Goal: Task Accomplishment & Management: Use online tool/utility

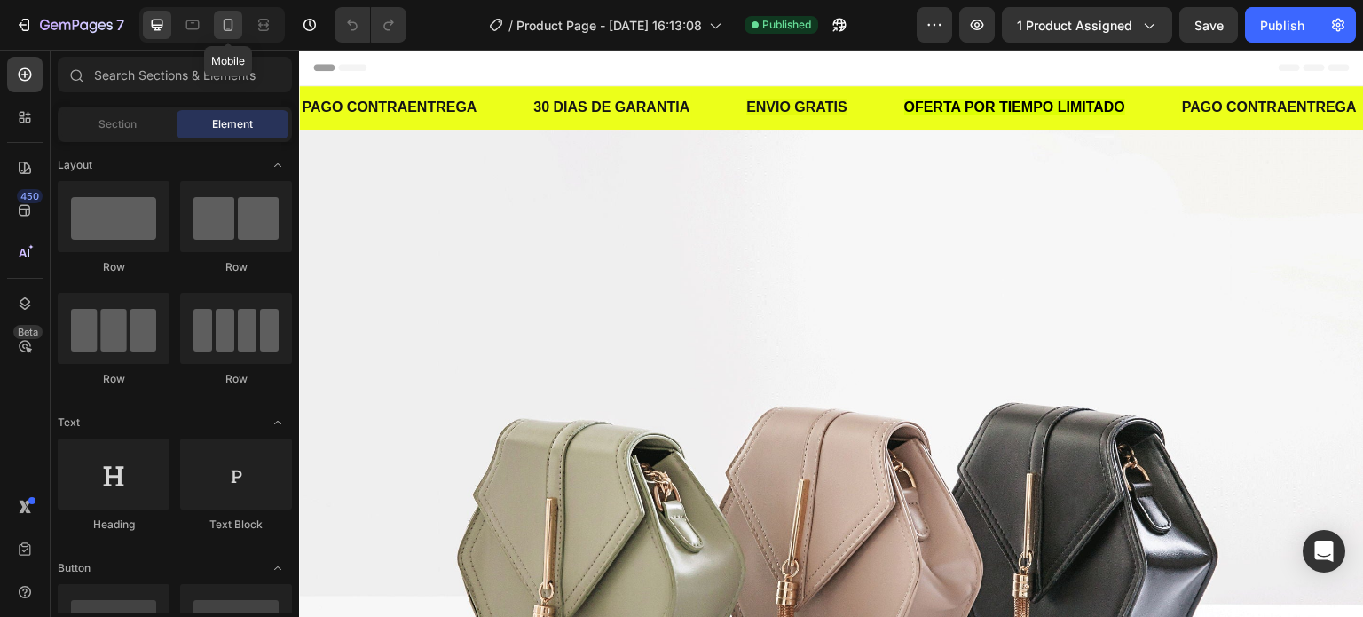
click at [231, 23] on icon at bounding box center [228, 25] width 18 height 18
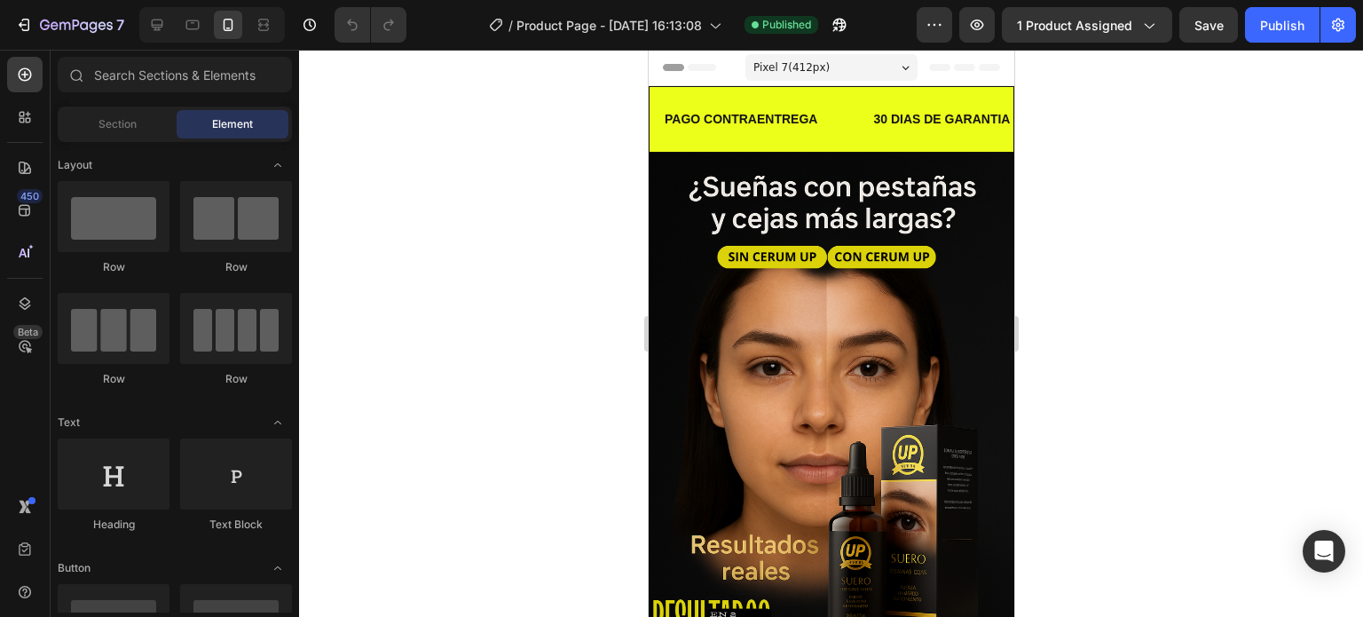
drag, startPoint x: 1362, startPoint y: 193, endPoint x: 1362, endPoint y: 272, distance: 79.0
click at [1362, 272] on div at bounding box center [831, 333] width 1064 height 567
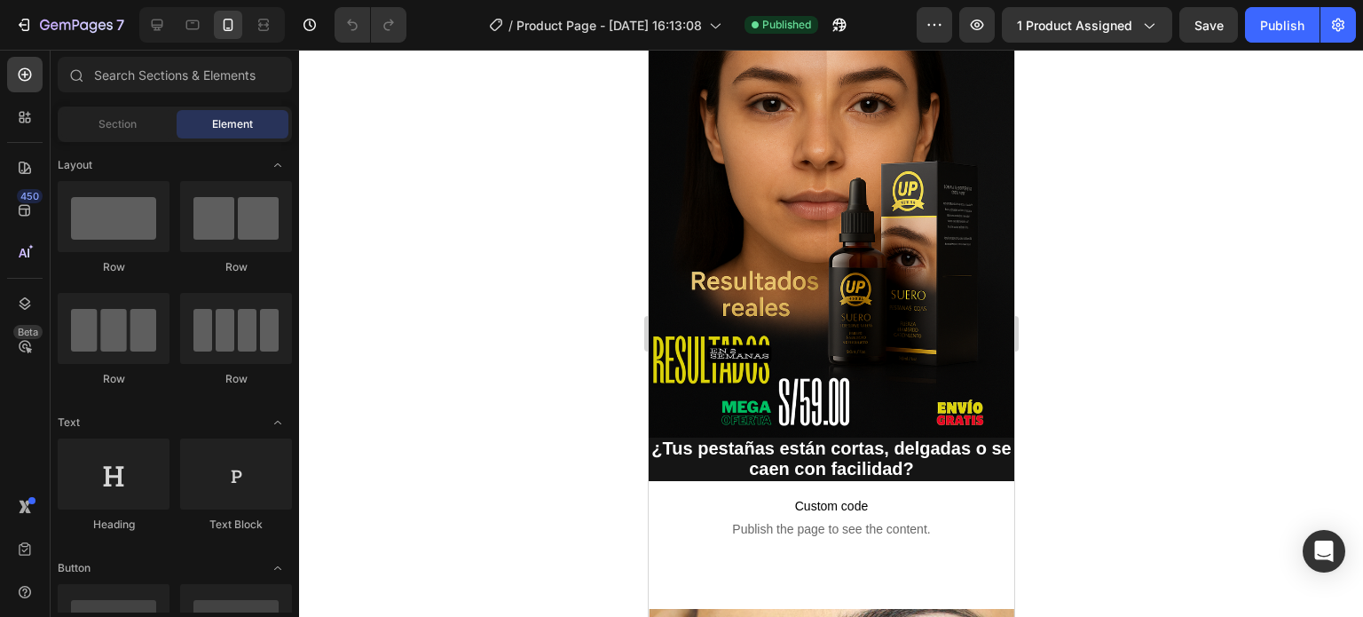
scroll to position [234, 0]
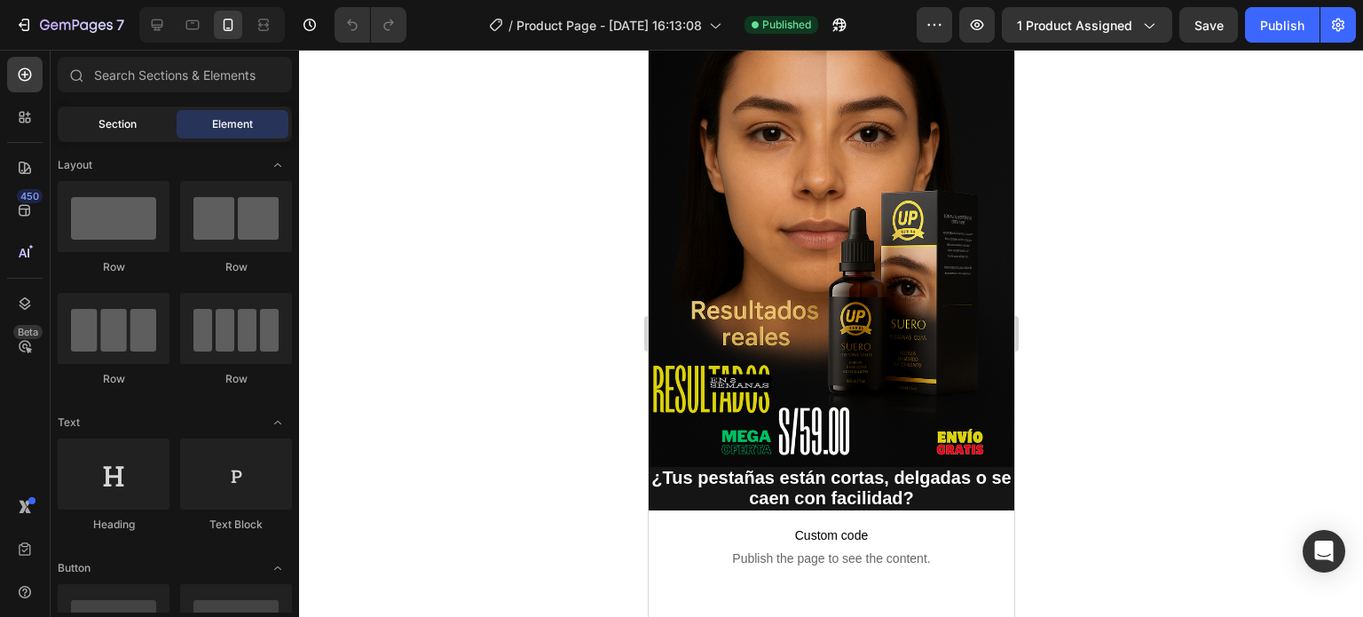
click at [85, 120] on div "Section" at bounding box center [117, 124] width 112 height 28
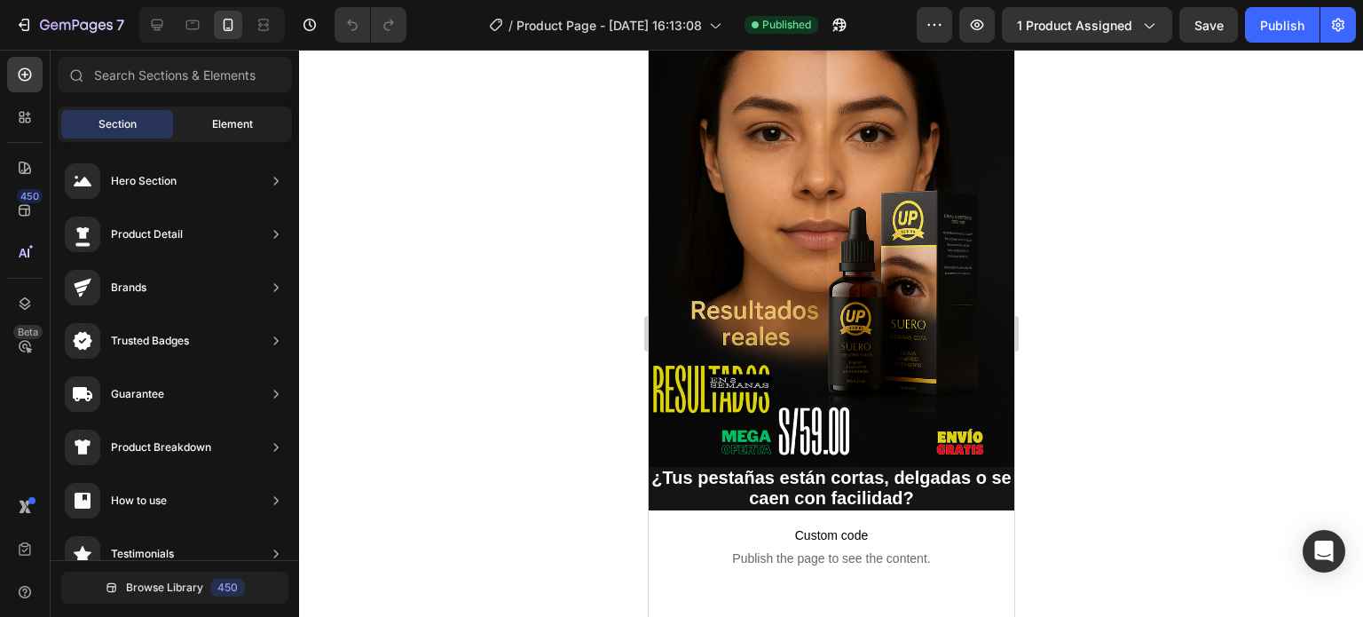
click at [190, 121] on div "Element" at bounding box center [233, 124] width 112 height 28
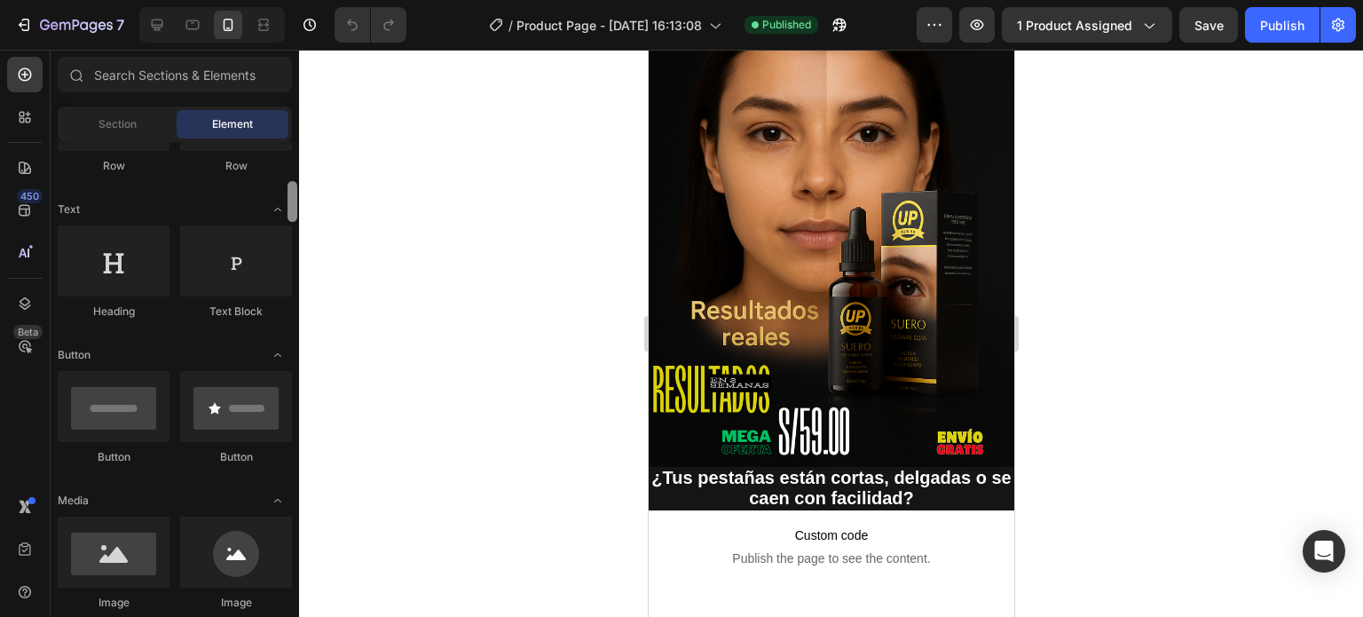
scroll to position [233, 0]
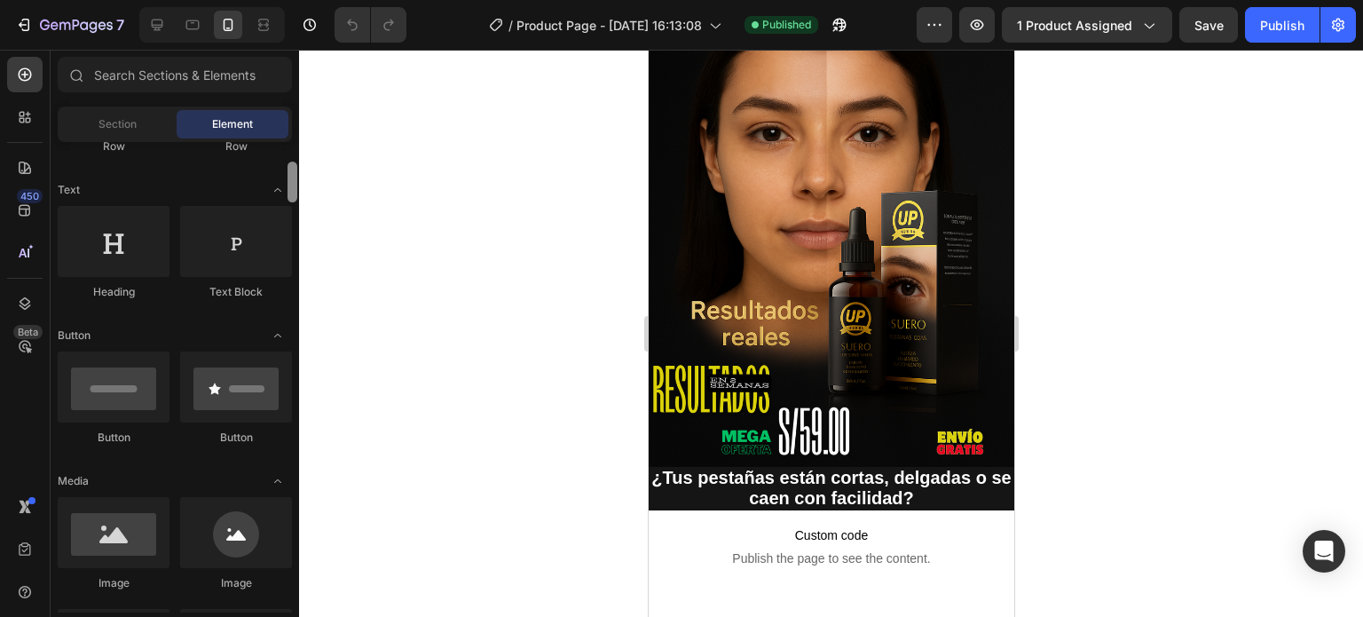
drag, startPoint x: 293, startPoint y: 155, endPoint x: 295, endPoint y: 176, distance: 20.5
click at [295, 176] on div at bounding box center [293, 182] width 10 height 41
click at [123, 262] on div at bounding box center [114, 241] width 112 height 71
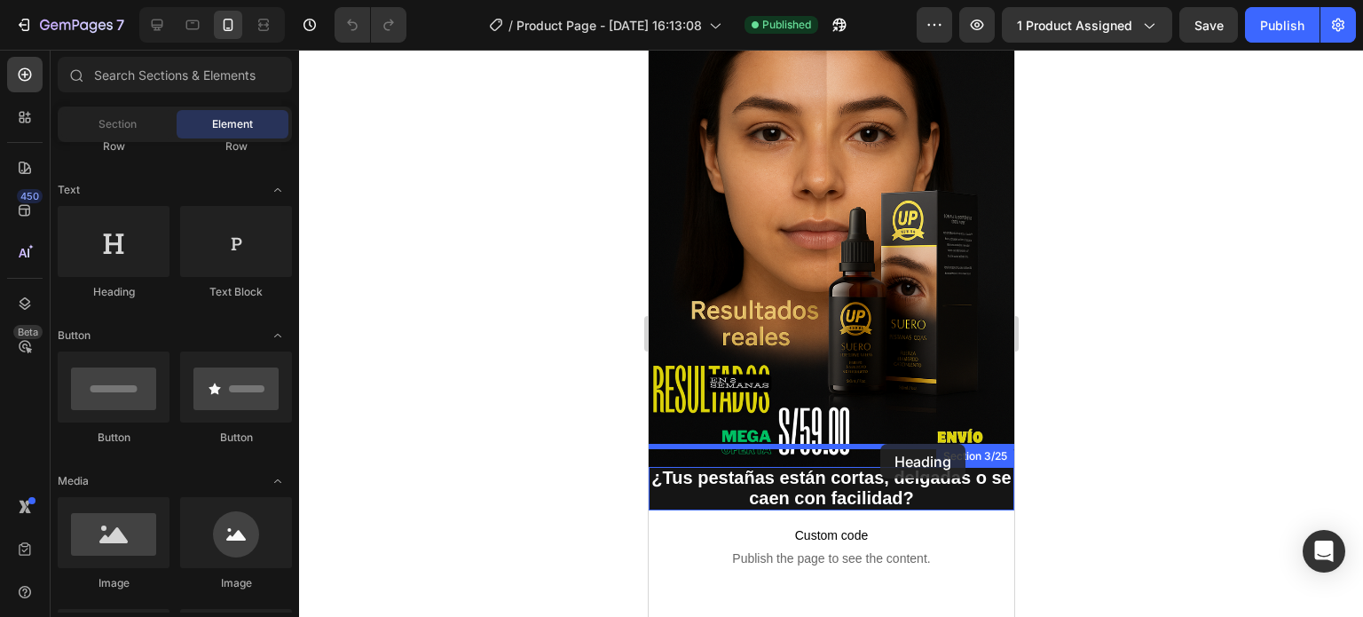
drag, startPoint x: 776, startPoint y: 299, endPoint x: 874, endPoint y: 450, distance: 180.2
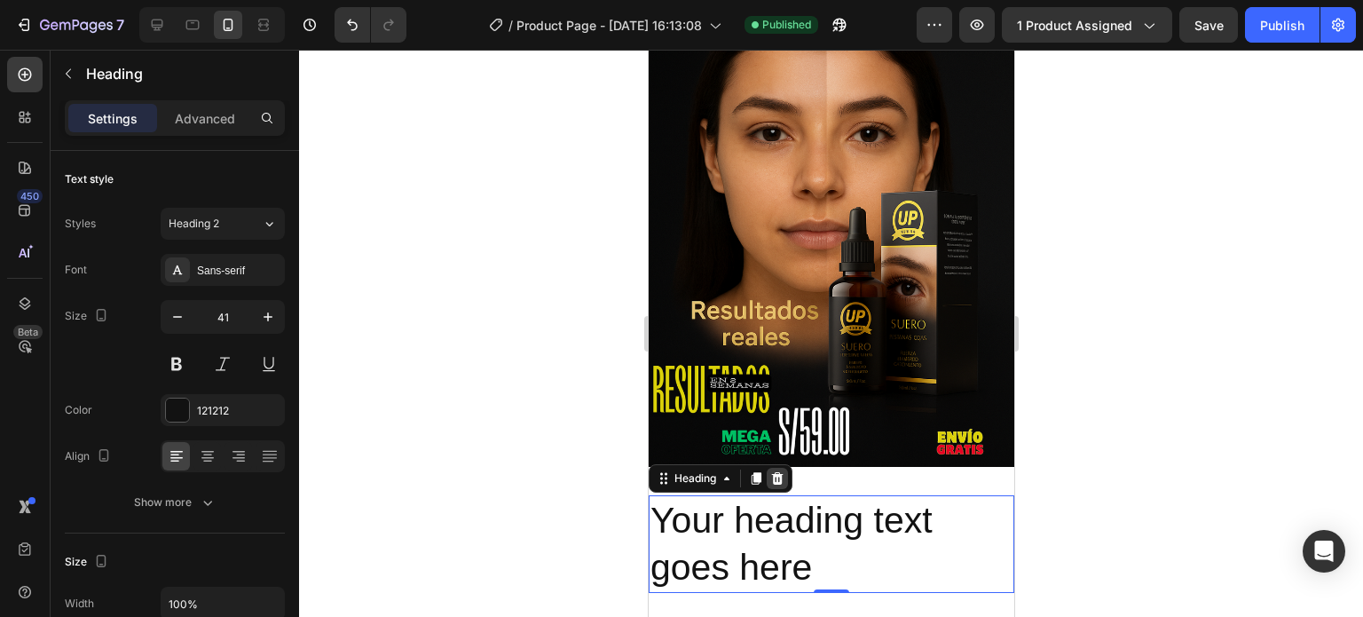
click at [782, 471] on icon at bounding box center [776, 478] width 14 height 14
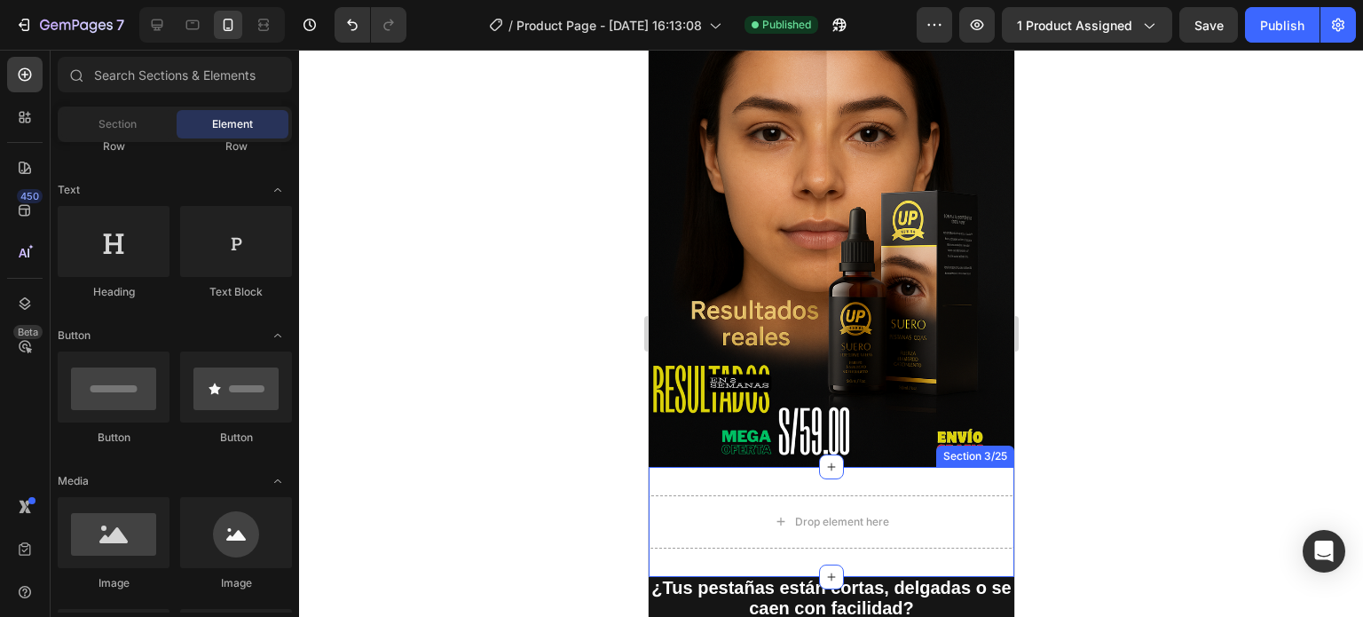
drag, startPoint x: 547, startPoint y: 468, endPoint x: 1255, endPoint y: 456, distance: 708.3
click at [1255, 456] on div at bounding box center [831, 333] width 1064 height 567
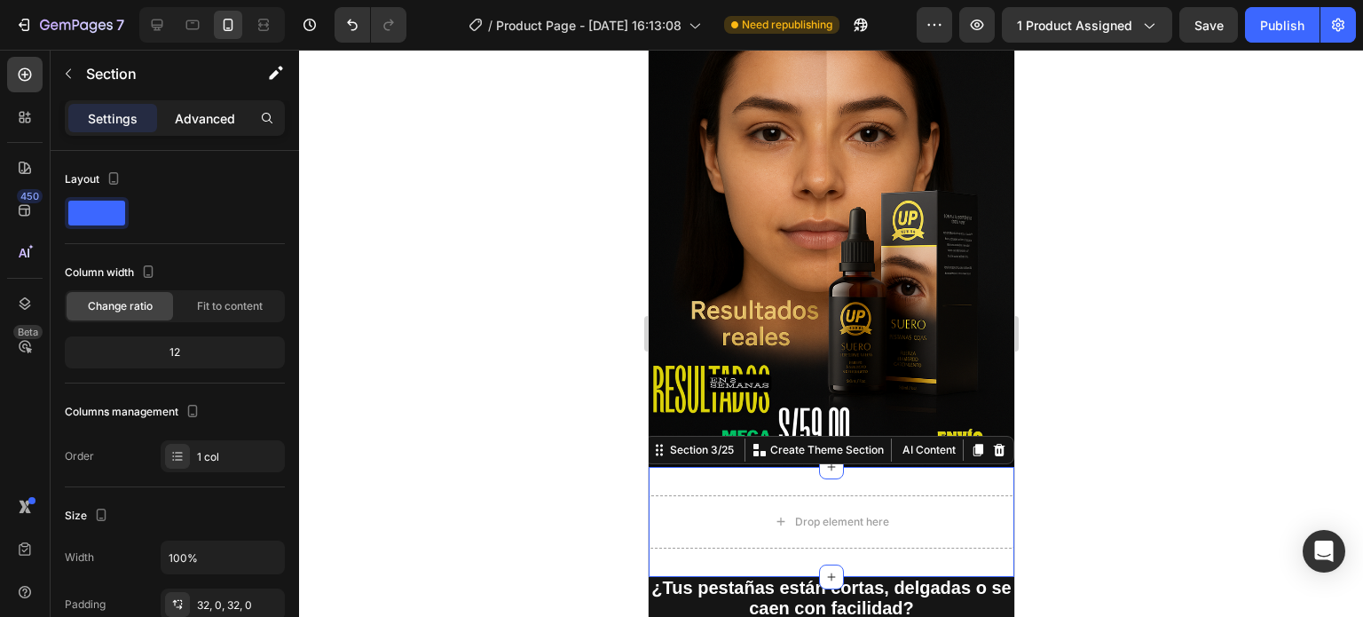
click at [221, 127] on p "Advanced" at bounding box center [205, 118] width 60 height 19
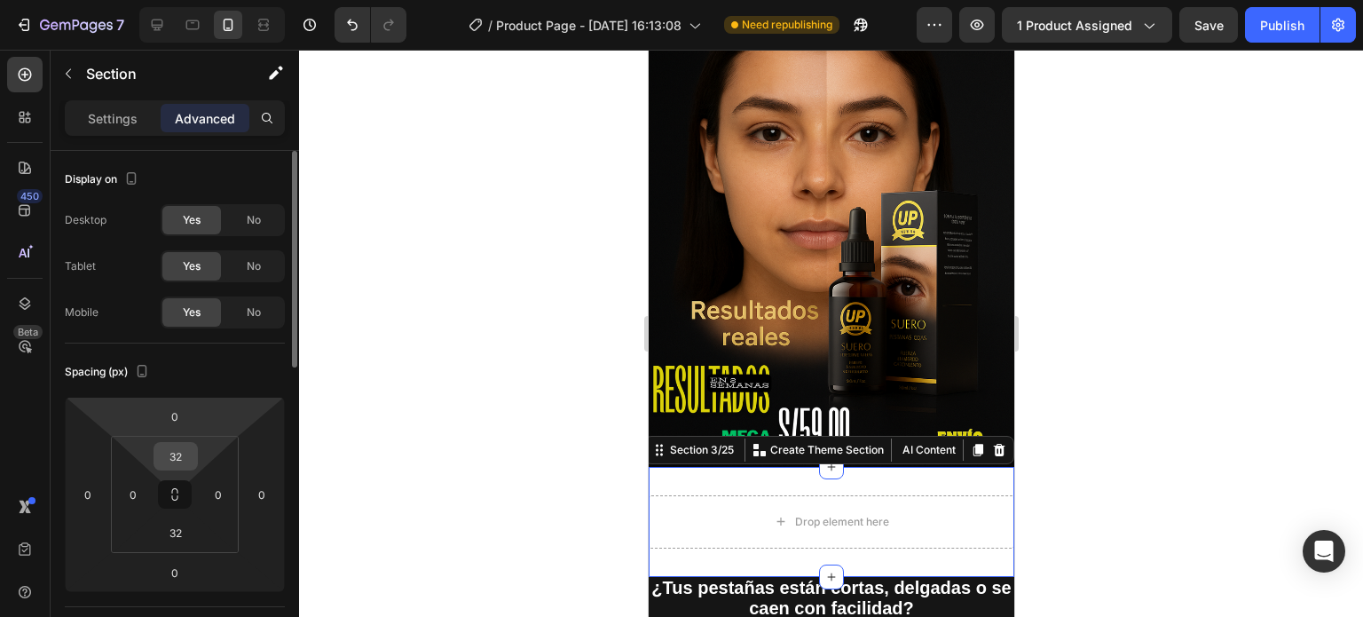
click at [180, 465] on input "32" at bounding box center [175, 456] width 35 height 27
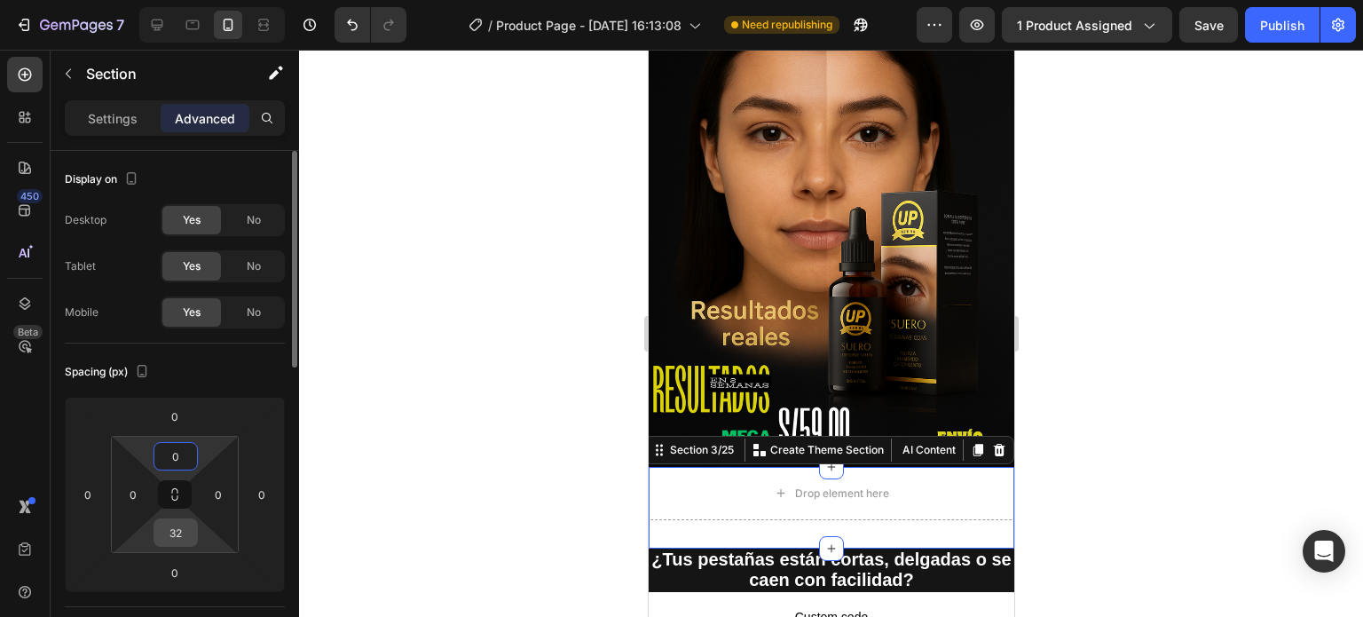
type input "0"
click at [188, 525] on input "32" at bounding box center [175, 532] width 35 height 27
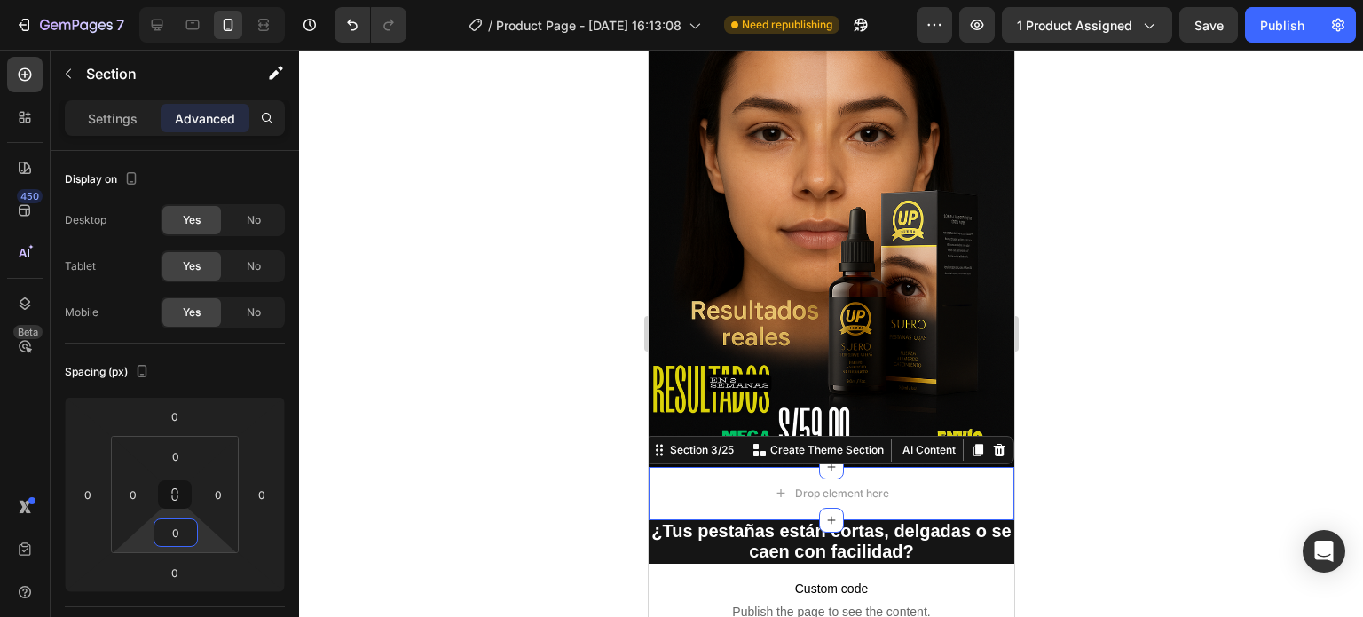
type input "0"
click at [387, 429] on div at bounding box center [831, 333] width 1064 height 567
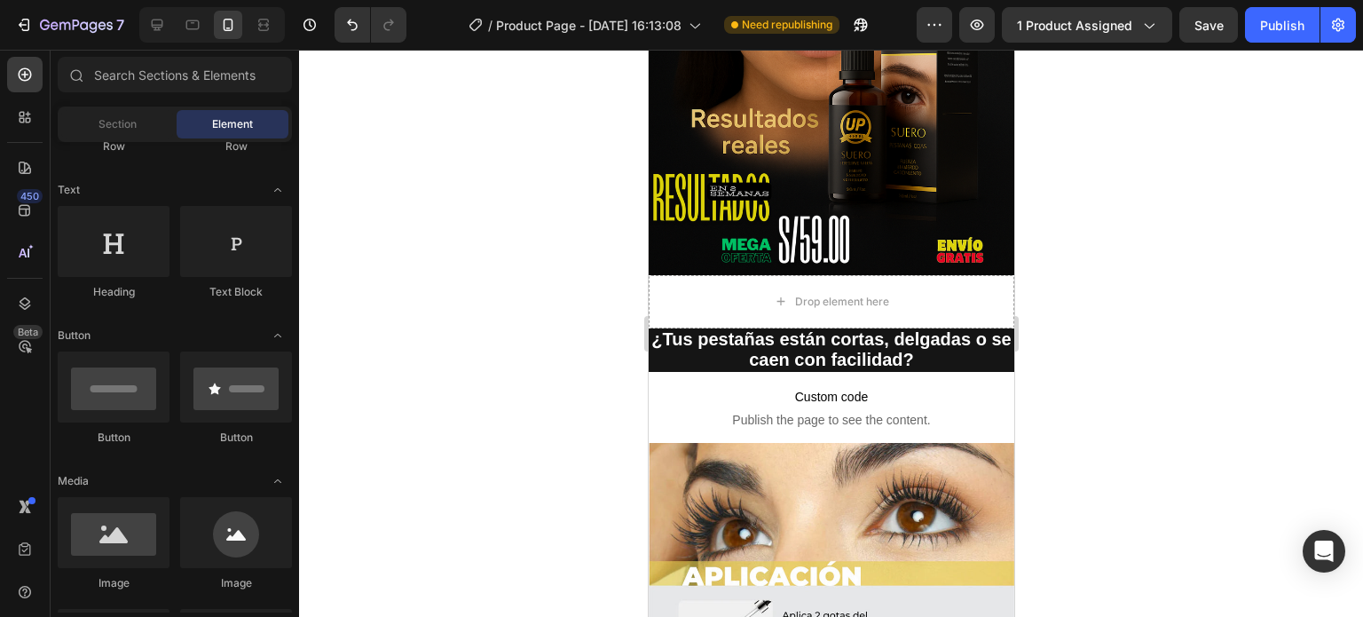
scroll to position [469, 0]
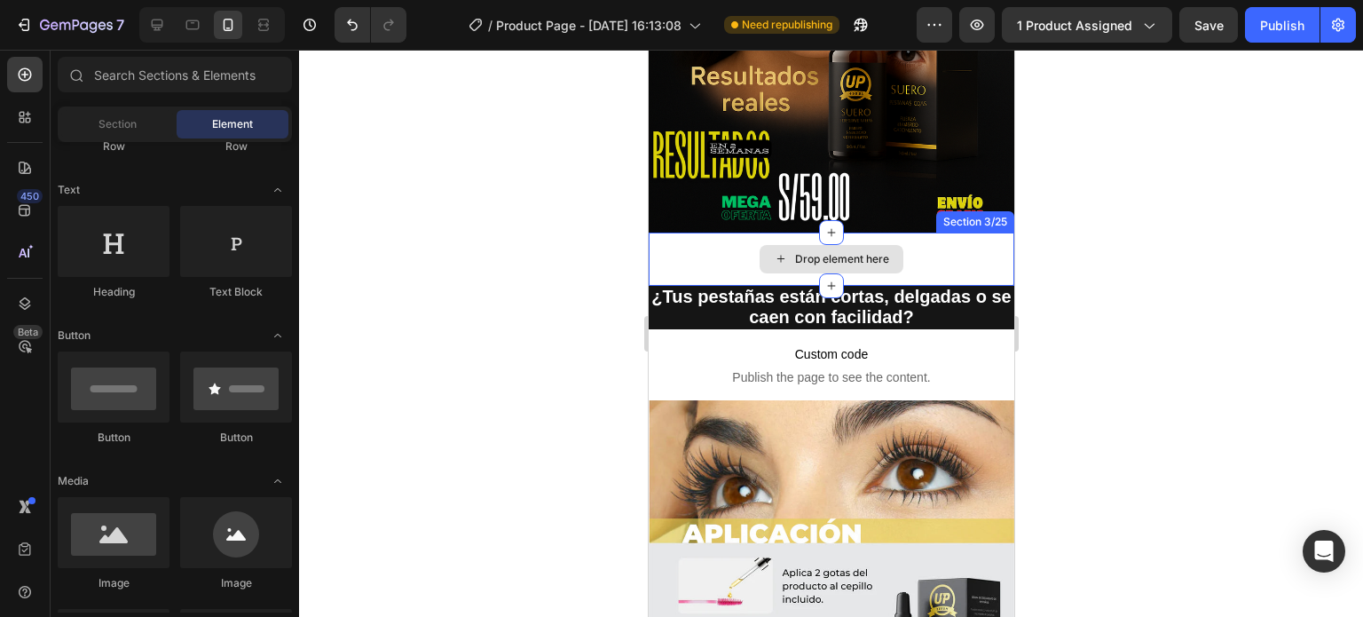
click at [869, 252] on div "Drop element here" at bounding box center [841, 259] width 94 height 14
click at [970, 245] on div "Drop element here" at bounding box center [831, 259] width 366 height 53
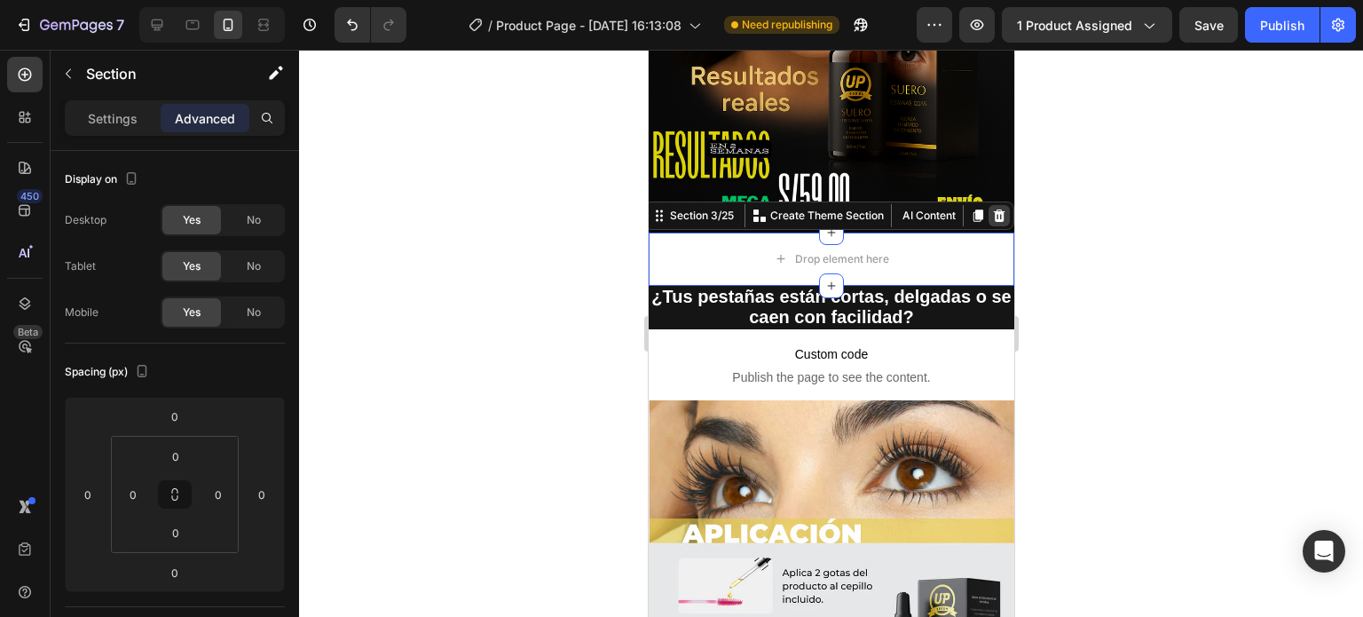
click at [993, 209] on icon at bounding box center [999, 215] width 12 height 12
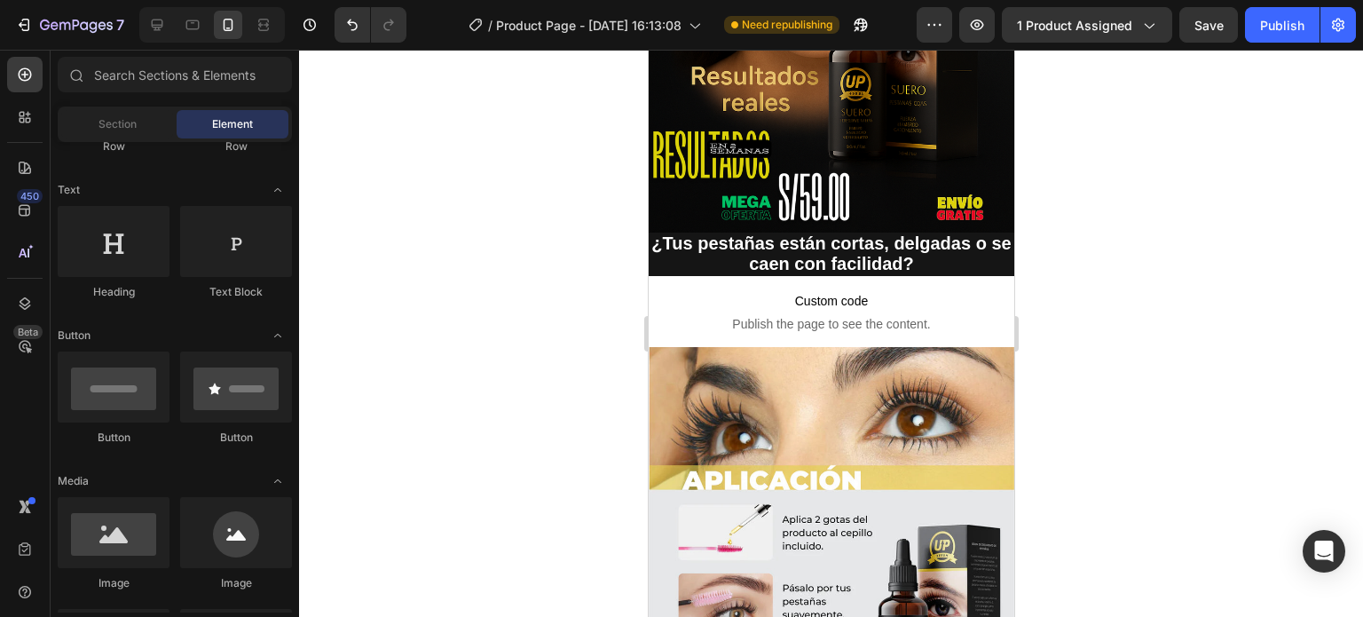
click at [1094, 230] on div at bounding box center [831, 333] width 1064 height 567
click at [137, 127] on div "Section" at bounding box center [117, 124] width 112 height 28
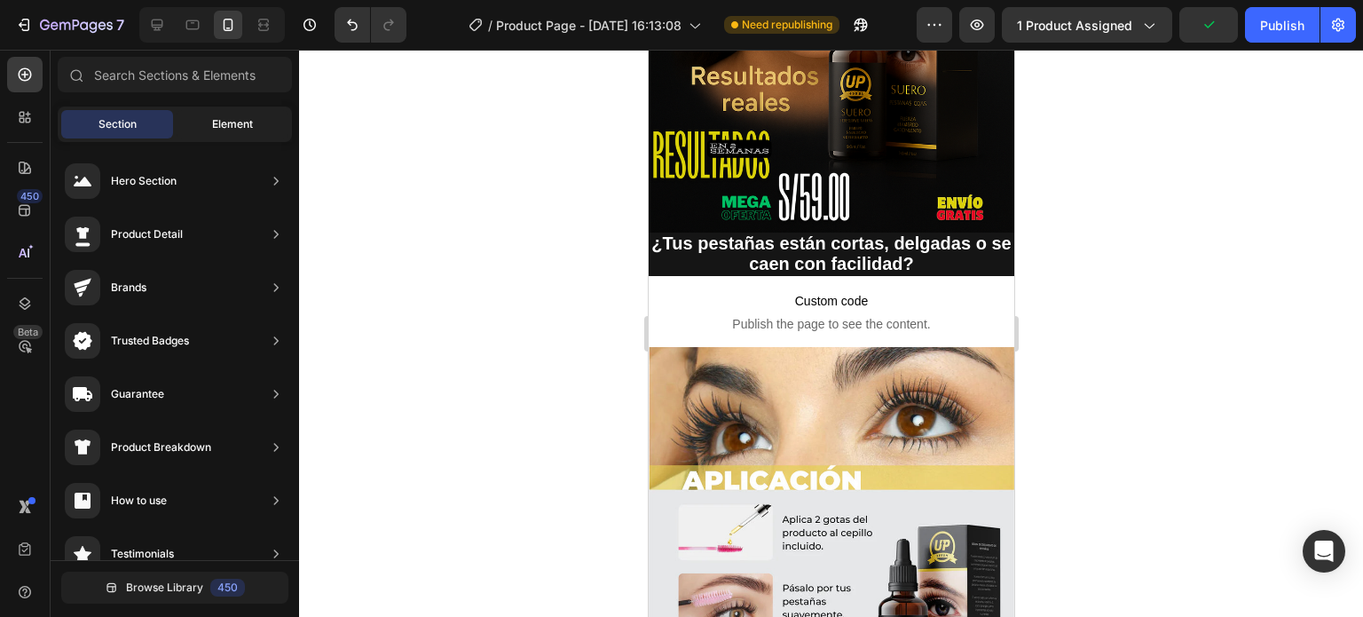
click at [212, 111] on div "Element" at bounding box center [233, 124] width 112 height 28
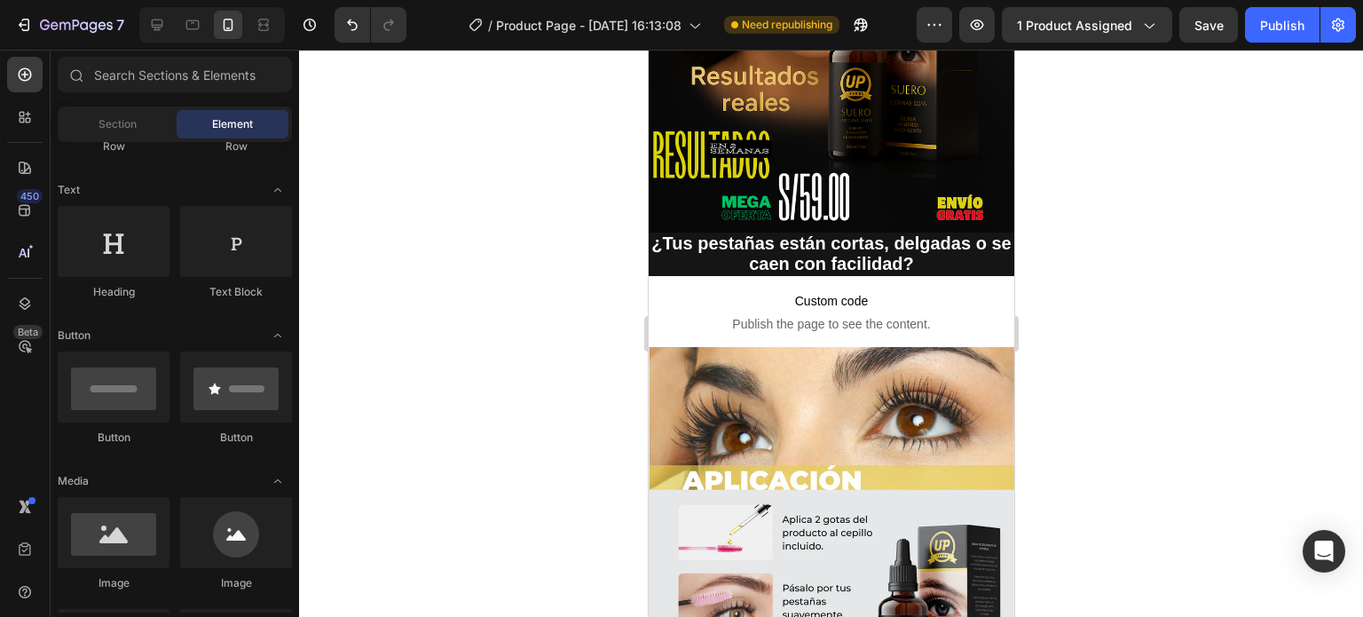
drag, startPoint x: 296, startPoint y: 398, endPoint x: 309, endPoint y: 195, distance: 202.8
click at [309, 0] on div "7 / Product Page - [DATE] 16:13:08 Need republishing Preview 1 product assigned…" at bounding box center [681, 0] width 1363 height 0
drag, startPoint x: 257, startPoint y: 189, endPoint x: 248, endPoint y: 373, distance: 183.9
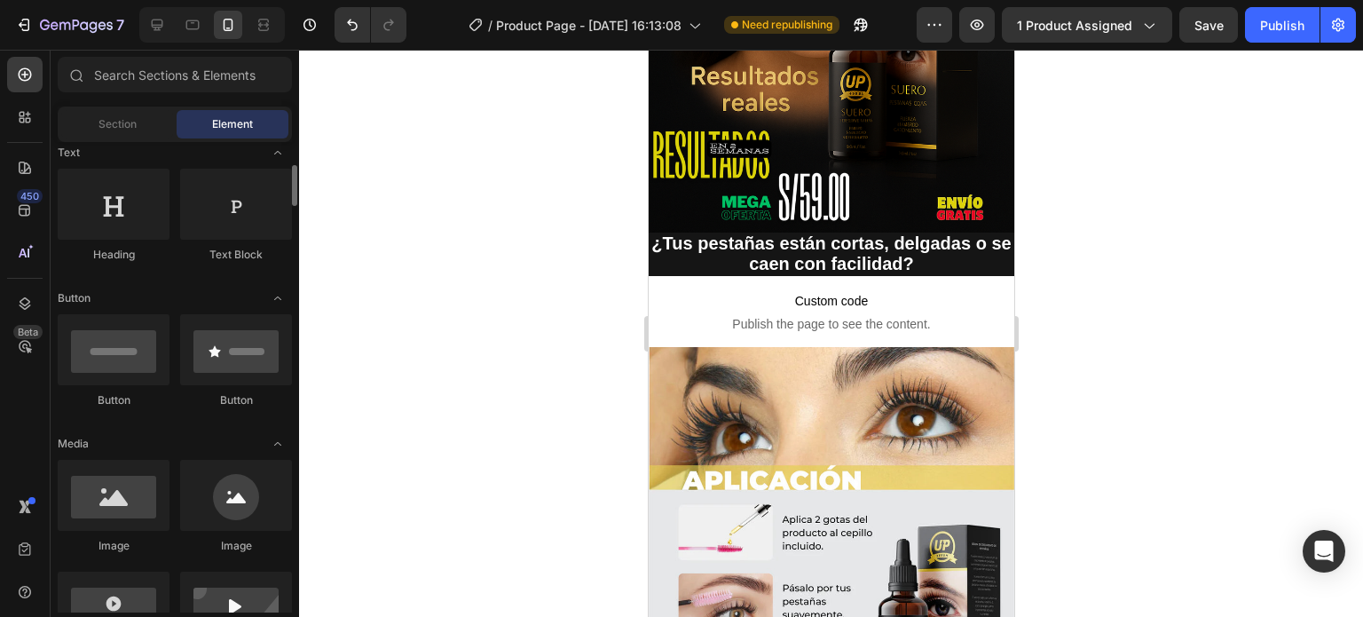
scroll to position [296, 0]
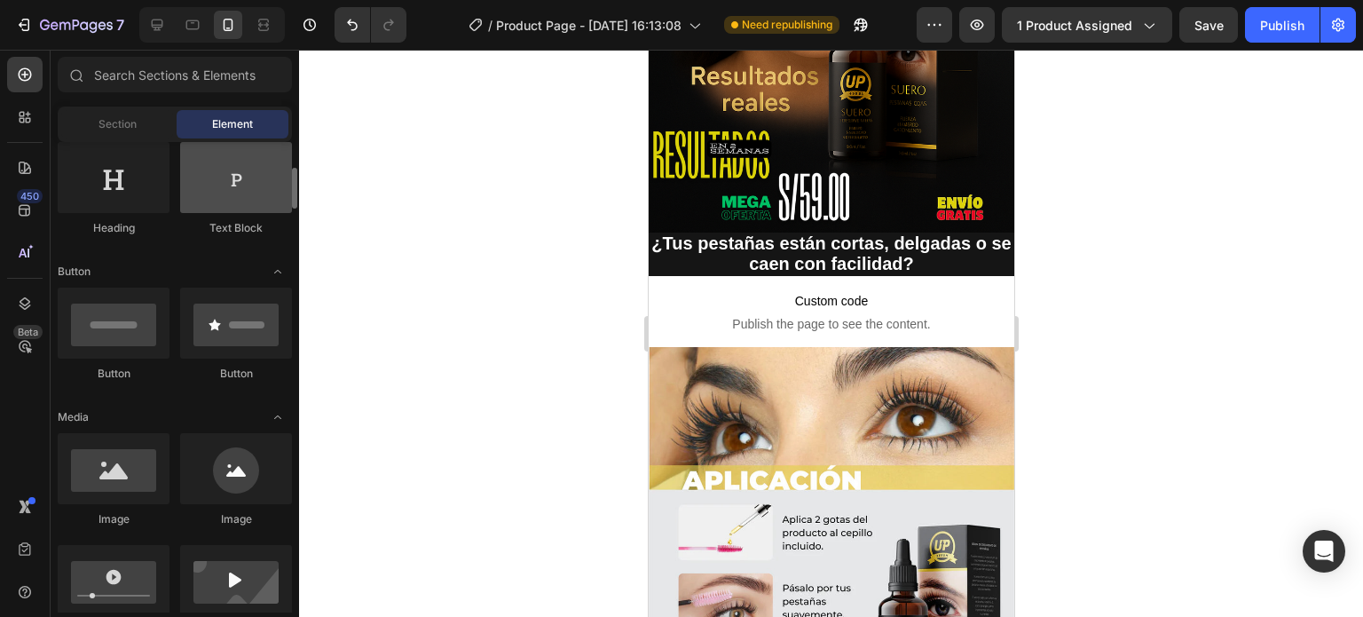
click at [233, 205] on div at bounding box center [236, 177] width 112 height 71
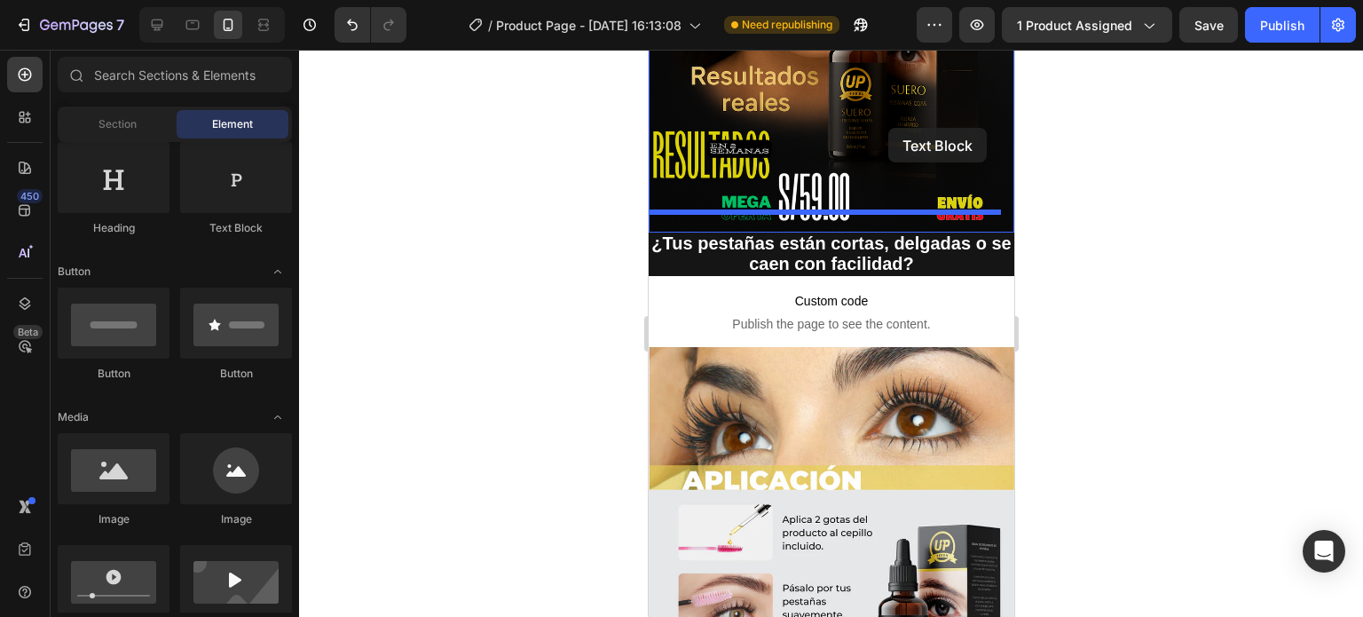
drag, startPoint x: 881, startPoint y: 255, endPoint x: 887, endPoint y: 128, distance: 127.1
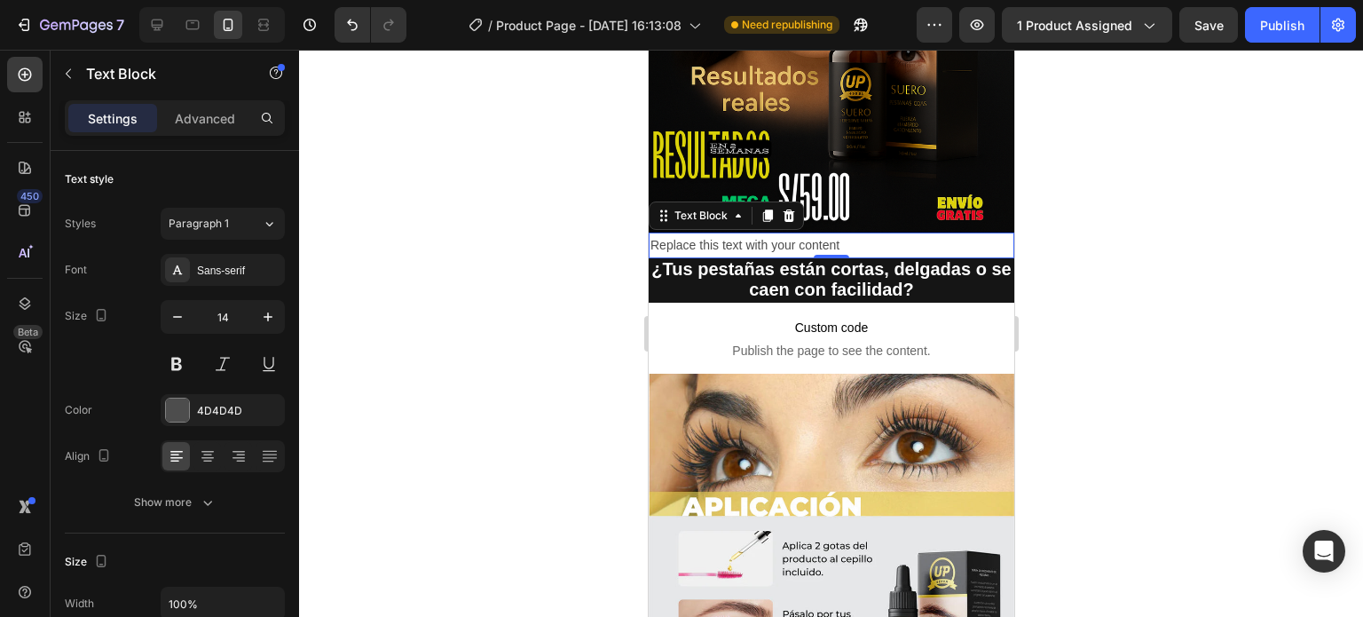
click at [858, 233] on div "Replace this text with your content" at bounding box center [831, 246] width 366 height 26
click at [858, 234] on p "Replace this text with your content" at bounding box center [831, 245] width 362 height 22
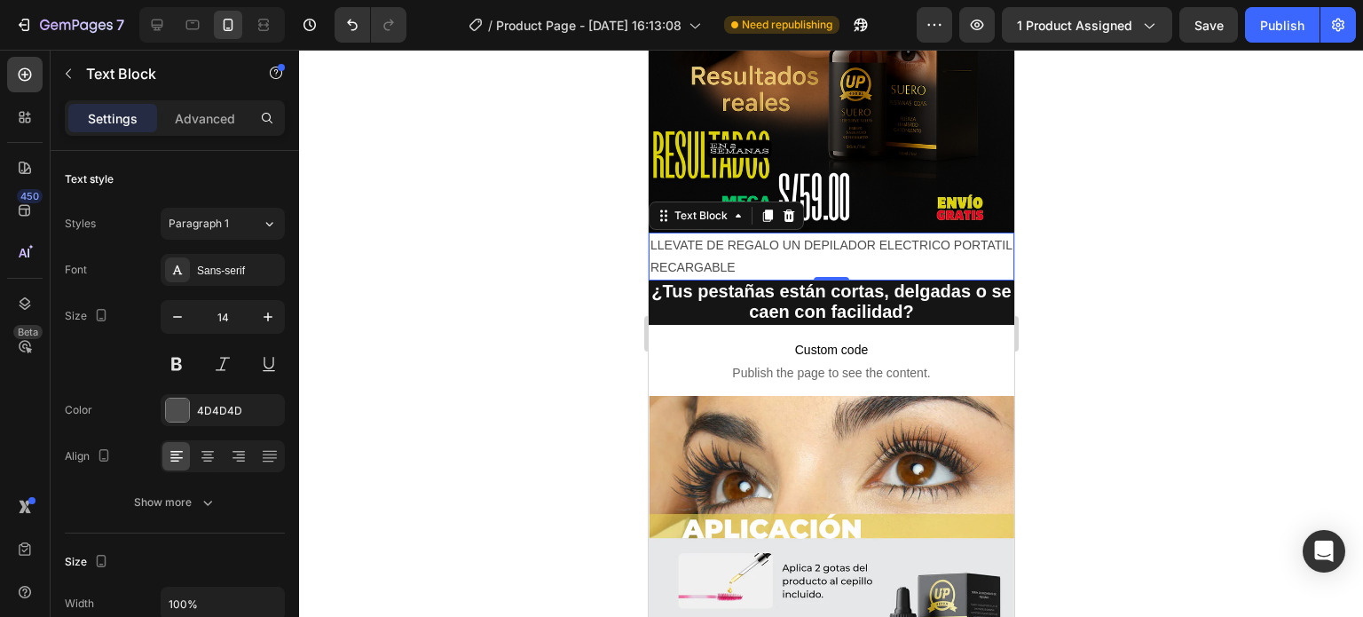
click at [1176, 276] on div at bounding box center [831, 333] width 1064 height 567
click at [178, 265] on icon at bounding box center [177, 270] width 14 height 14
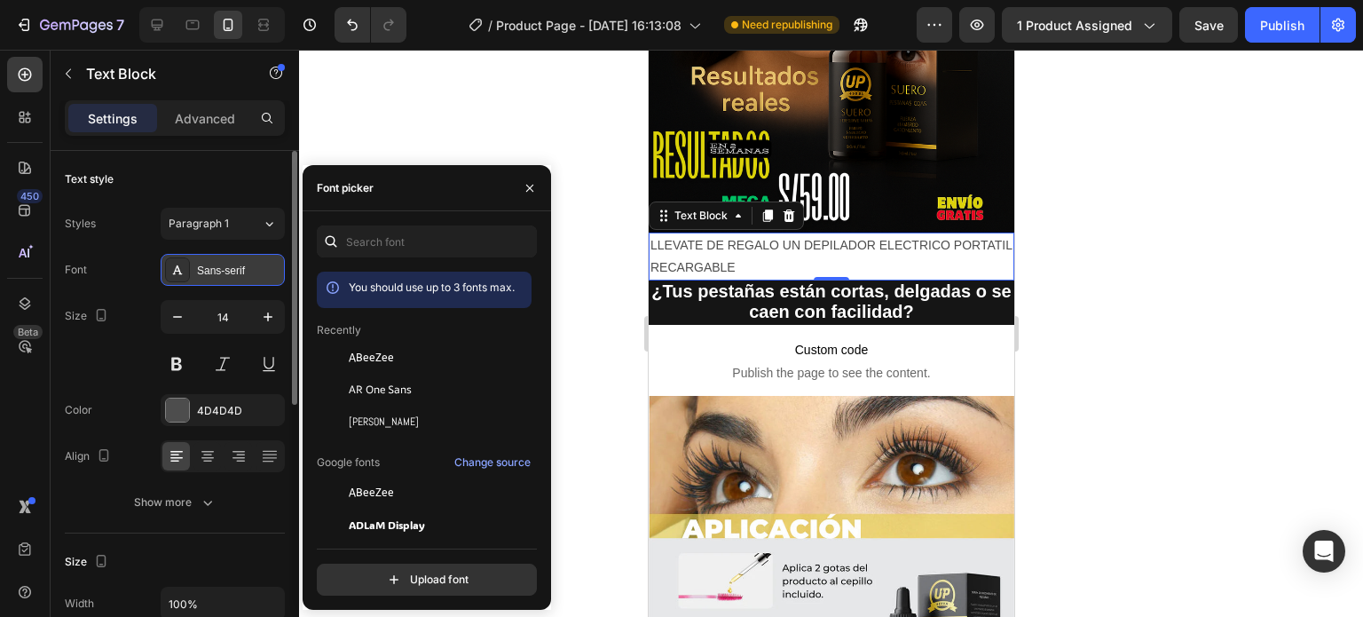
click at [178, 265] on icon at bounding box center [177, 270] width 14 height 14
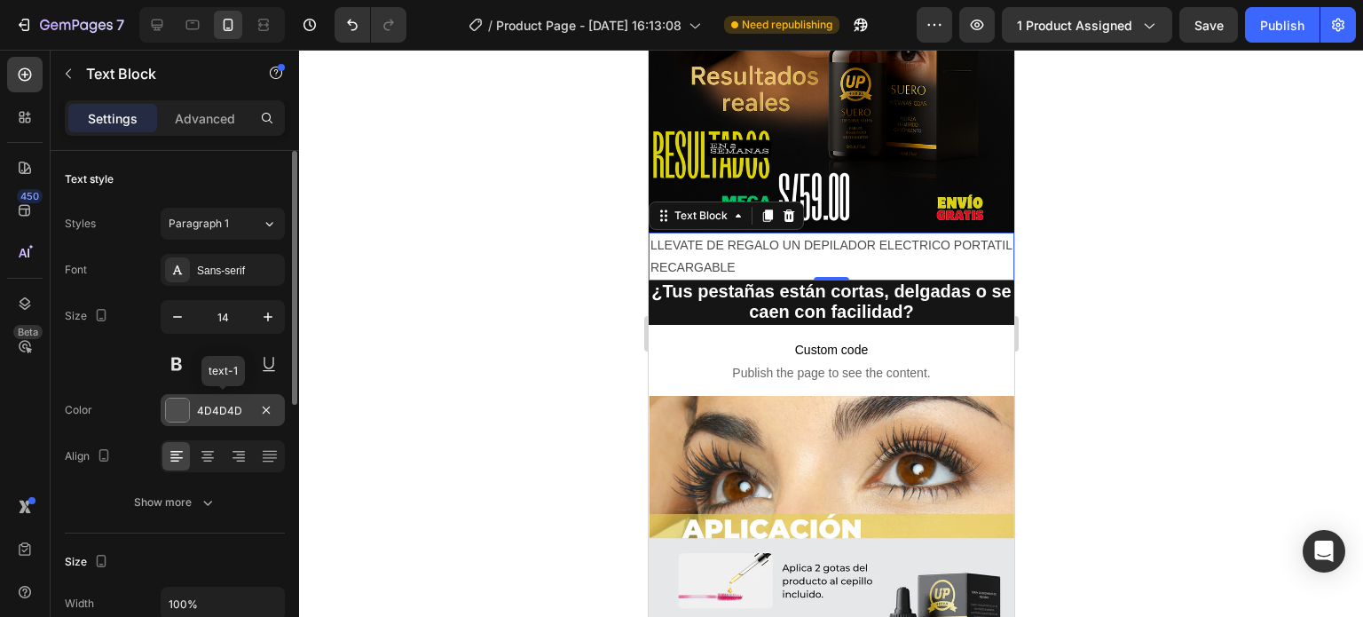
click at [176, 409] on div at bounding box center [177, 409] width 23 height 23
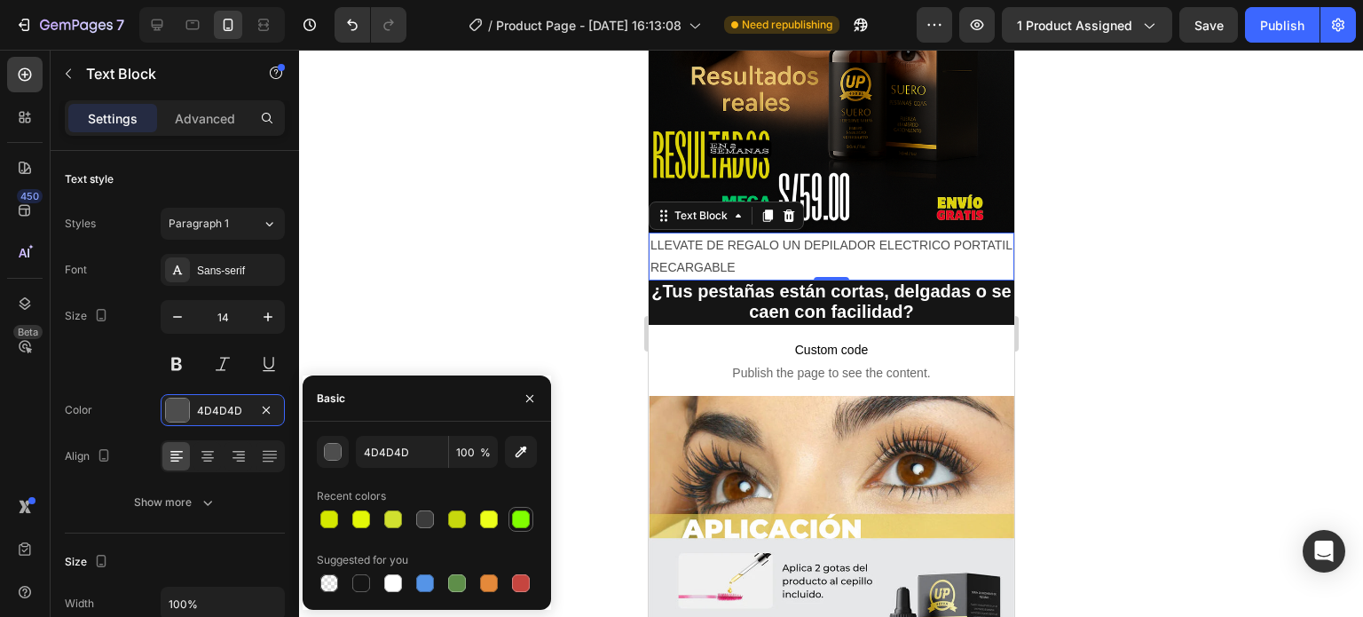
click at [522, 520] on div at bounding box center [521, 519] width 18 height 18
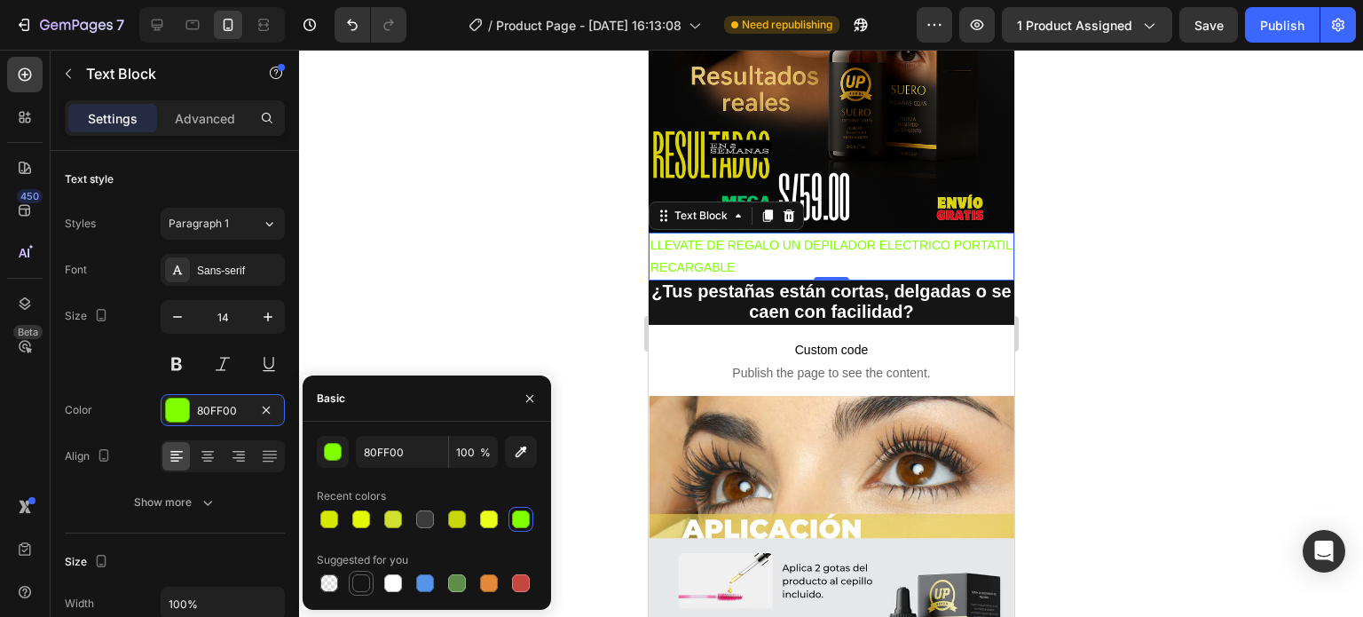
click at [359, 579] on div at bounding box center [361, 583] width 18 height 18
type input "151515"
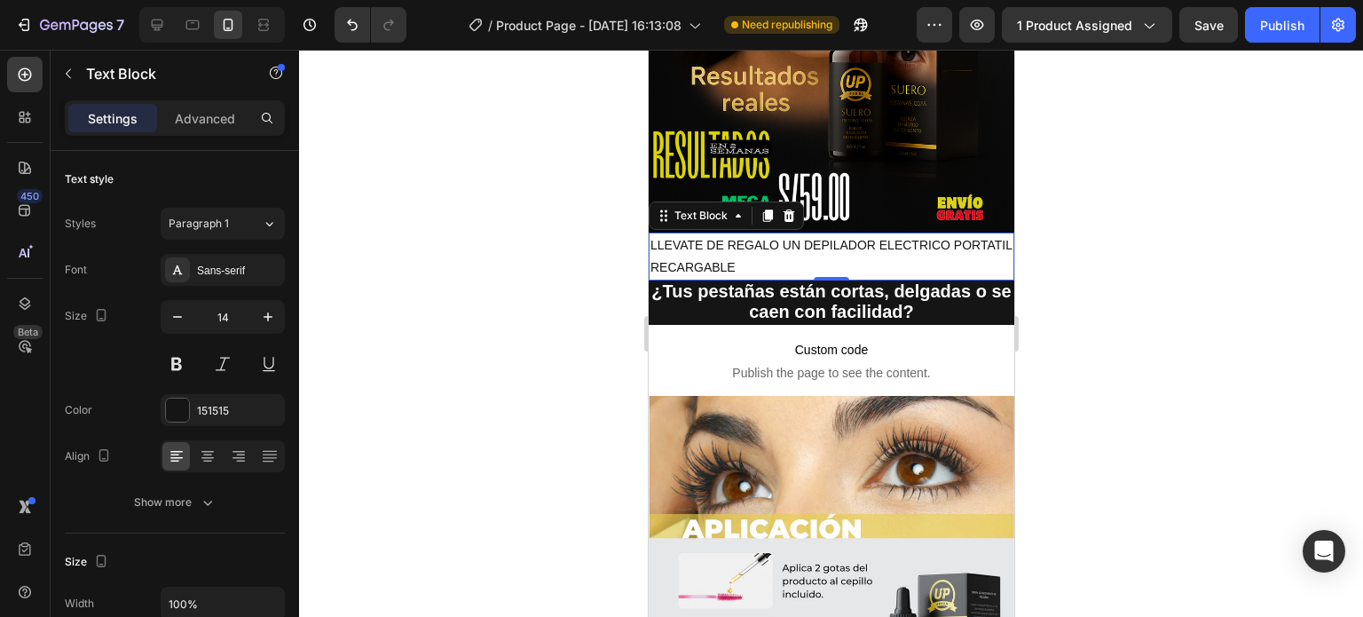
click at [374, 326] on div at bounding box center [831, 333] width 1064 height 567
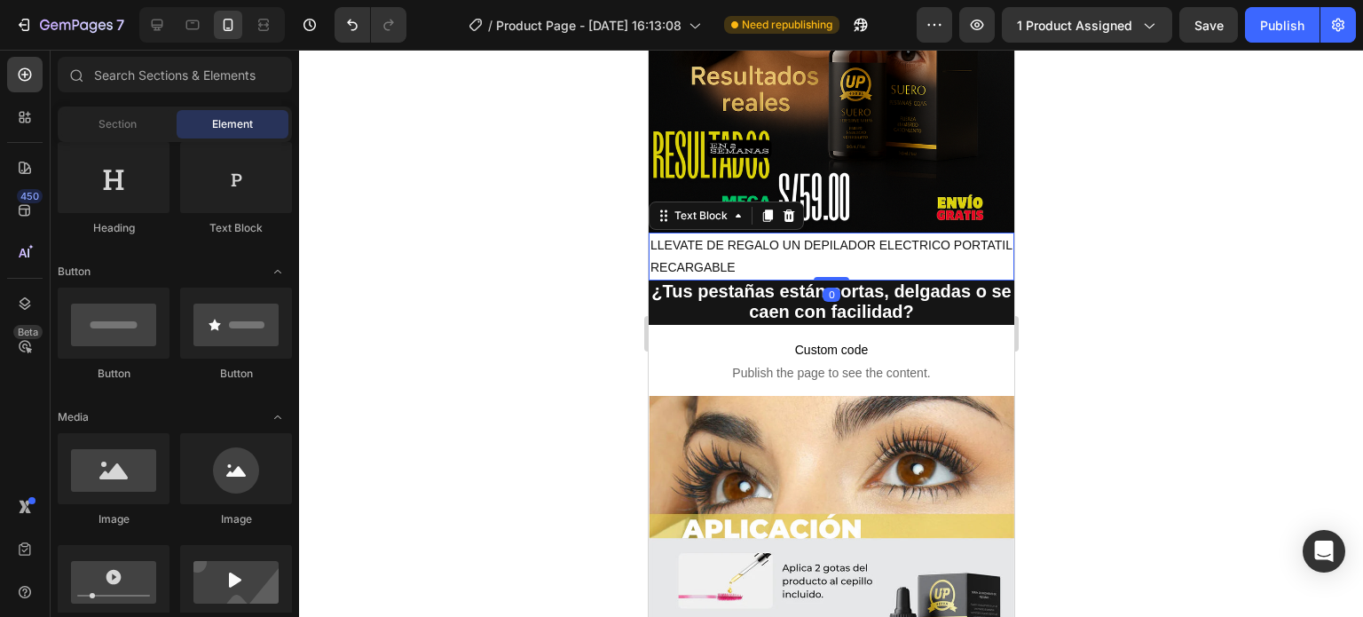
click at [882, 237] on p "LLEVATE DE REGALO UN DEPILADOR ELECTRICO PORTATIL RECARGABLE" at bounding box center [831, 256] width 362 height 44
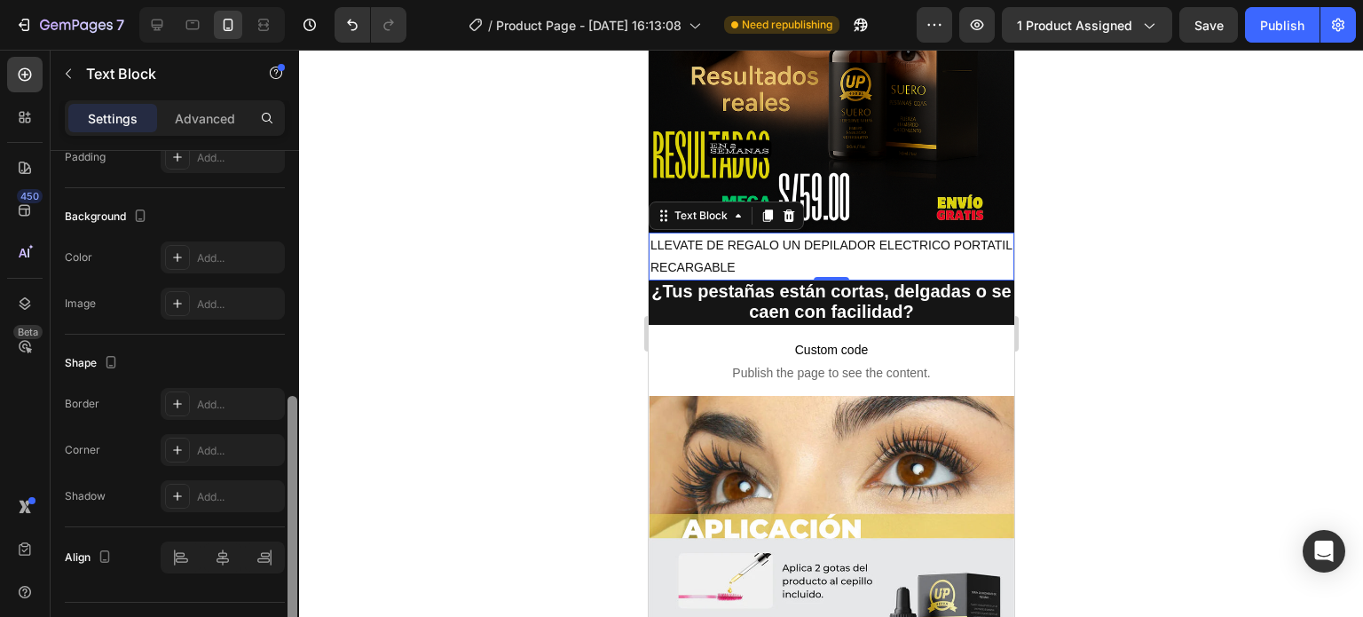
scroll to position [495, 0]
drag, startPoint x: 295, startPoint y: 359, endPoint x: 288, endPoint y: 603, distance: 244.1
click at [288, 603] on div at bounding box center [293, 521] width 10 height 254
click at [166, 255] on div at bounding box center [177, 255] width 25 height 25
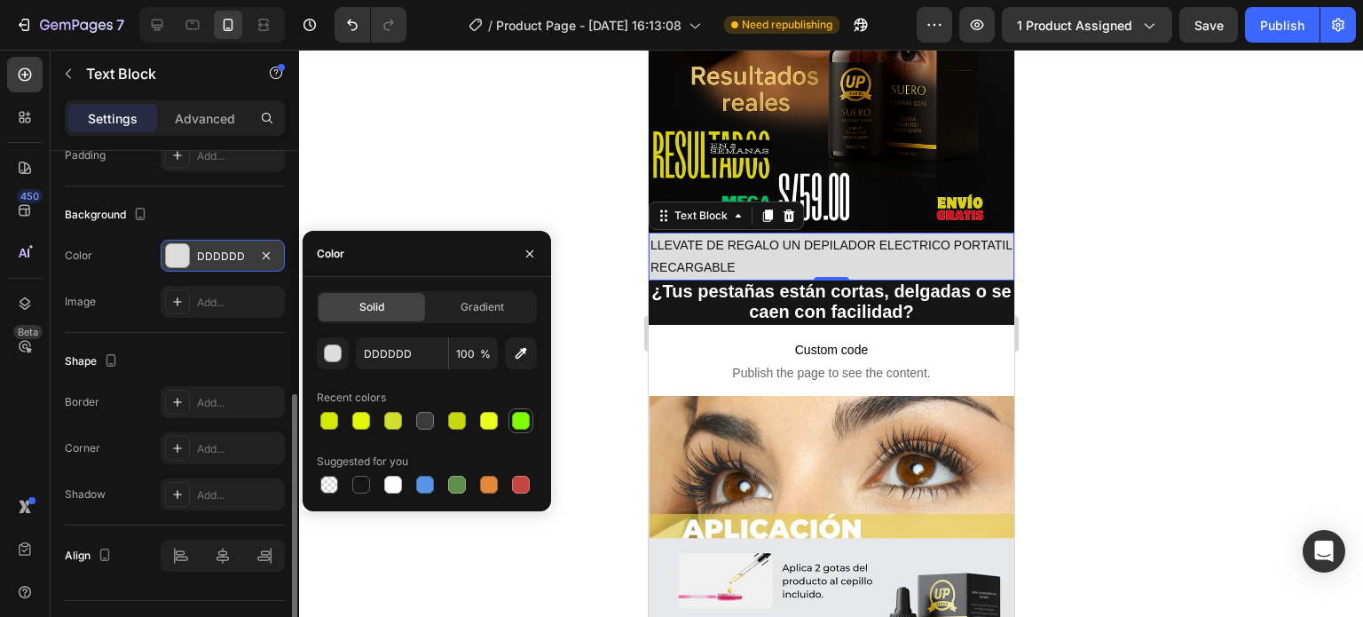
click at [527, 423] on div at bounding box center [521, 421] width 18 height 18
type input "80FF00"
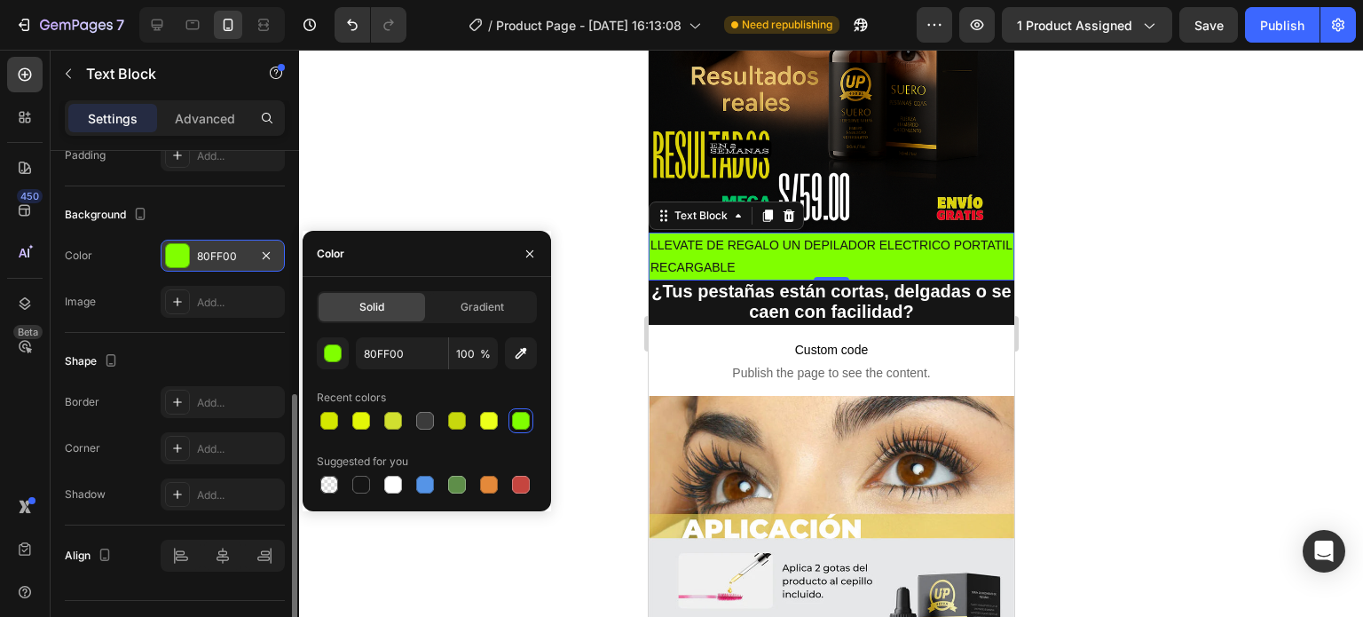
click at [527, 423] on div at bounding box center [521, 421] width 18 height 18
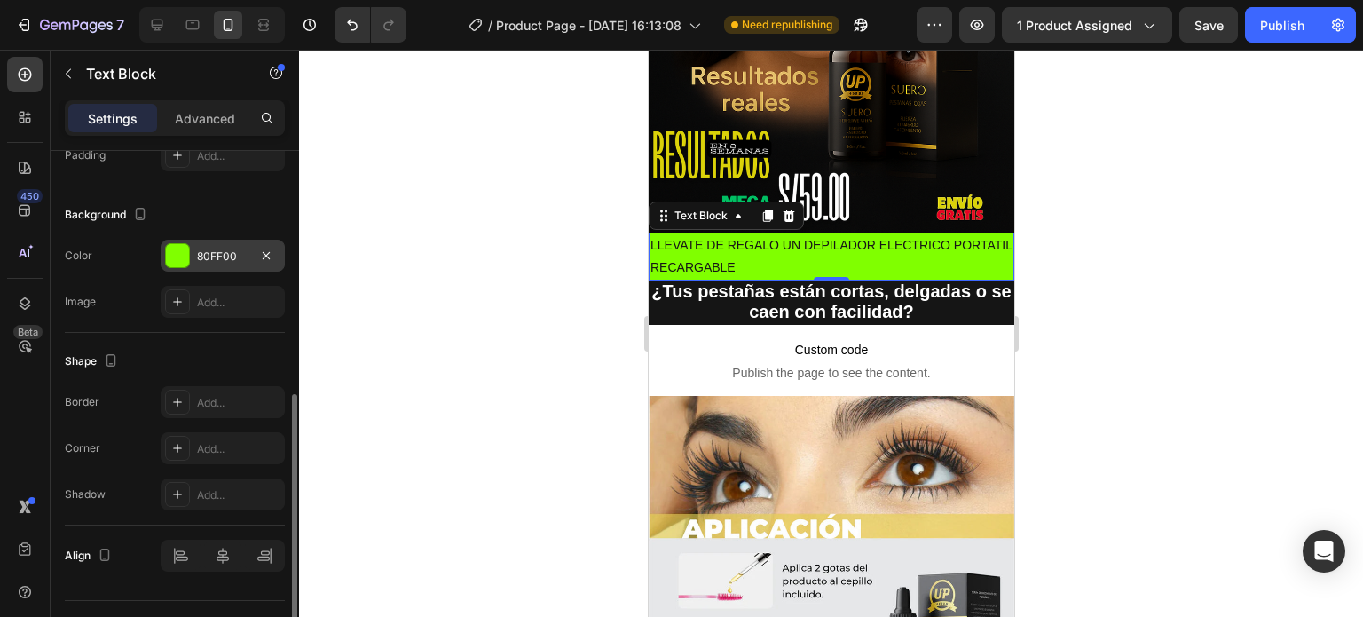
click at [426, 180] on div at bounding box center [831, 333] width 1064 height 567
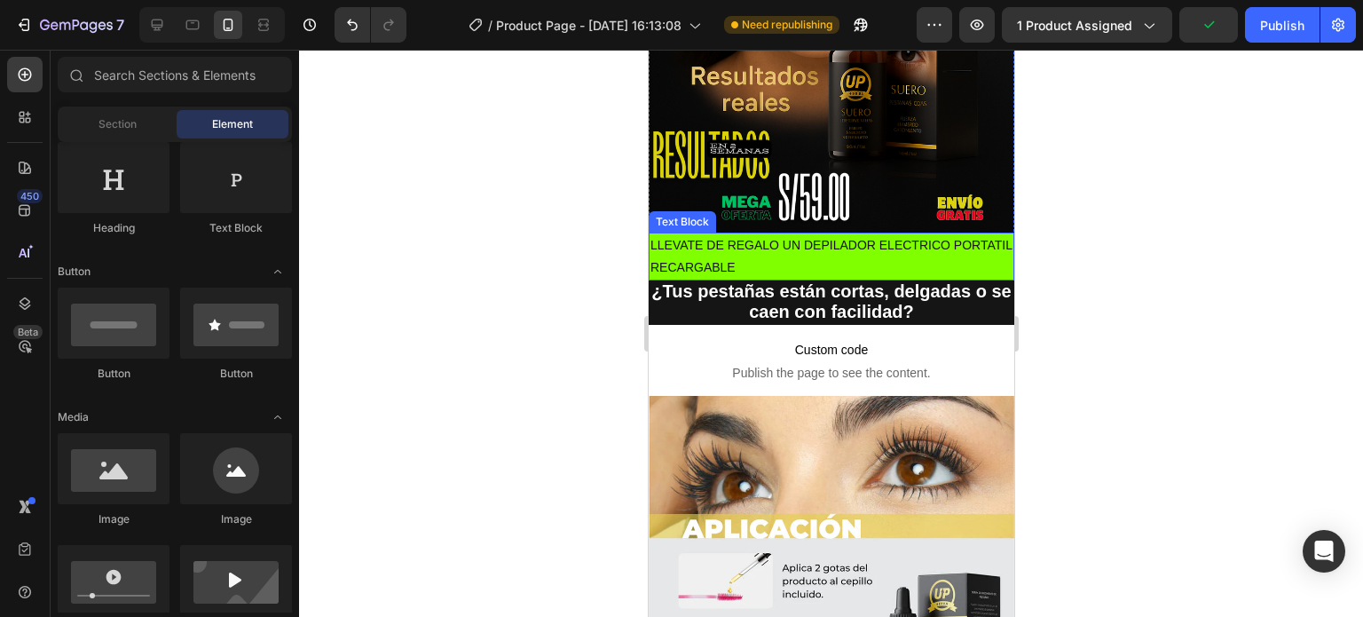
click at [824, 240] on p "LLEVATE DE REGALO UN DEPILADOR ELECTRICO PORTATIL RECARGABLE" at bounding box center [831, 256] width 362 height 44
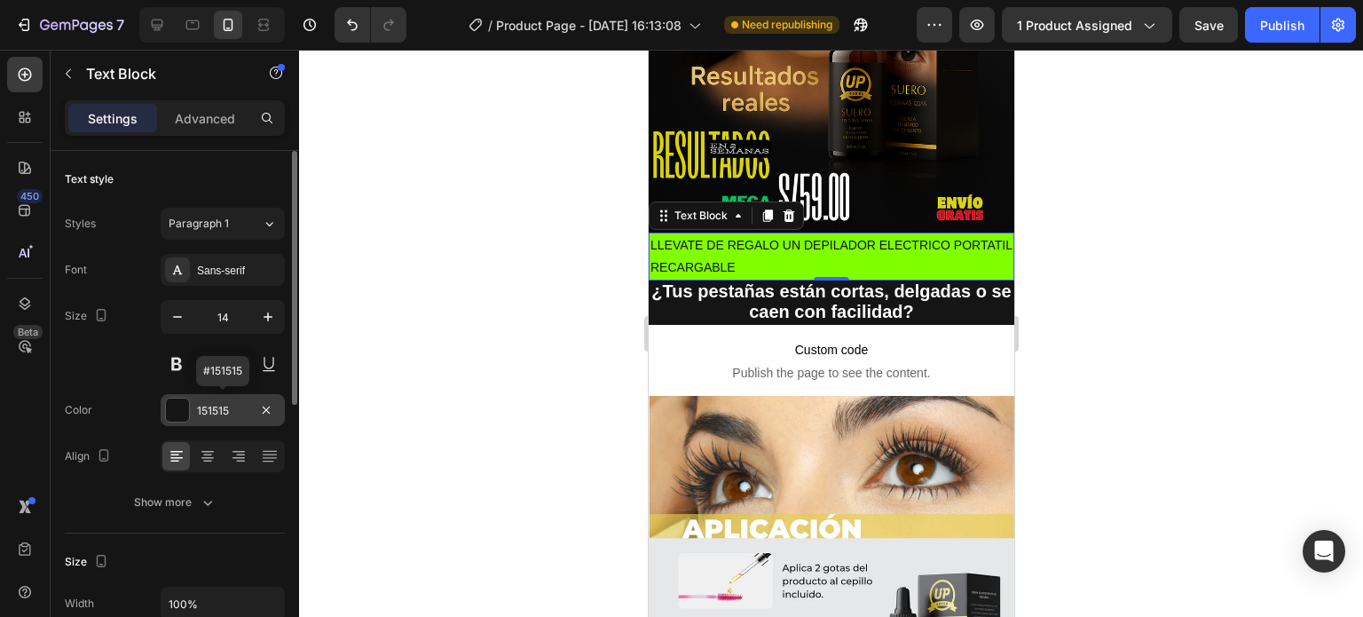
click at [178, 408] on div at bounding box center [177, 409] width 23 height 23
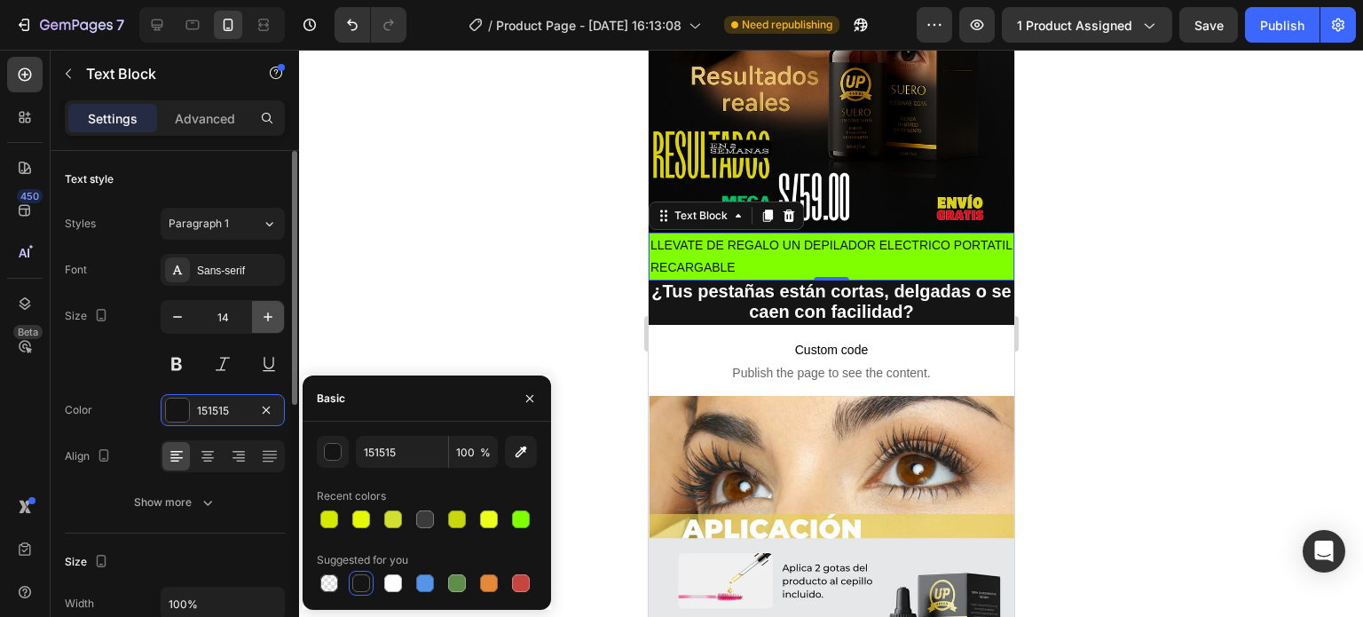
click at [267, 315] on icon "button" at bounding box center [268, 316] width 9 height 9
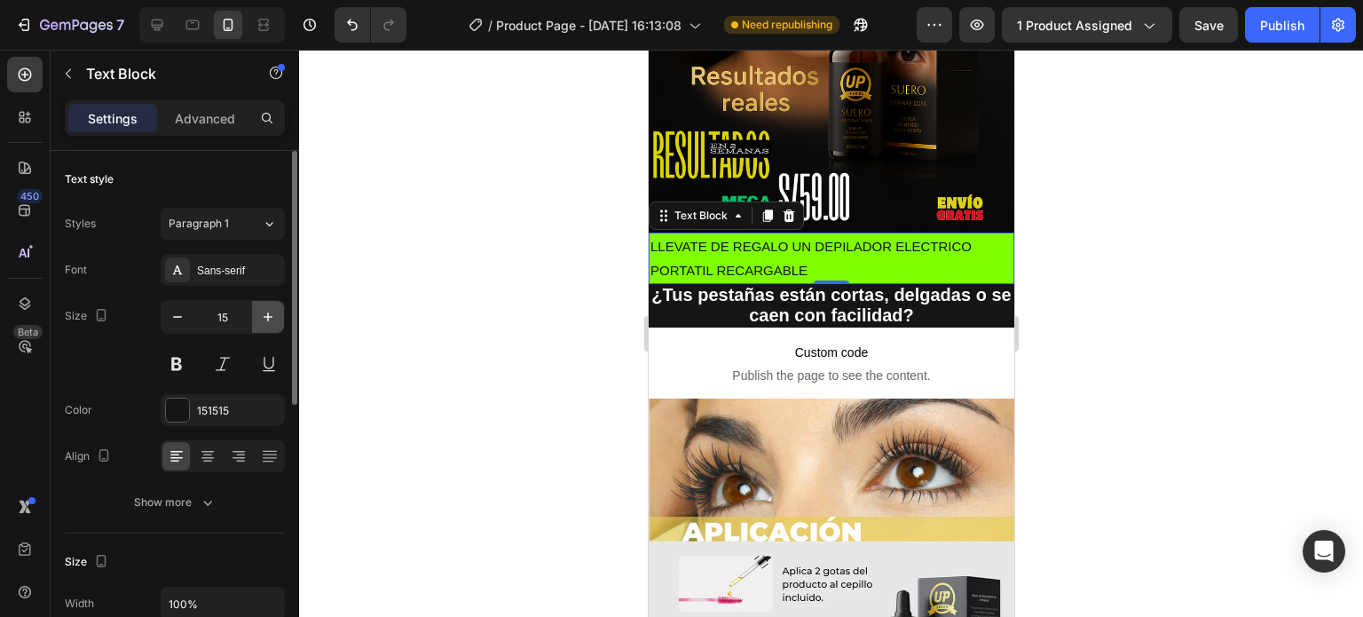
click at [267, 315] on icon "button" at bounding box center [268, 316] width 9 height 9
type input "16"
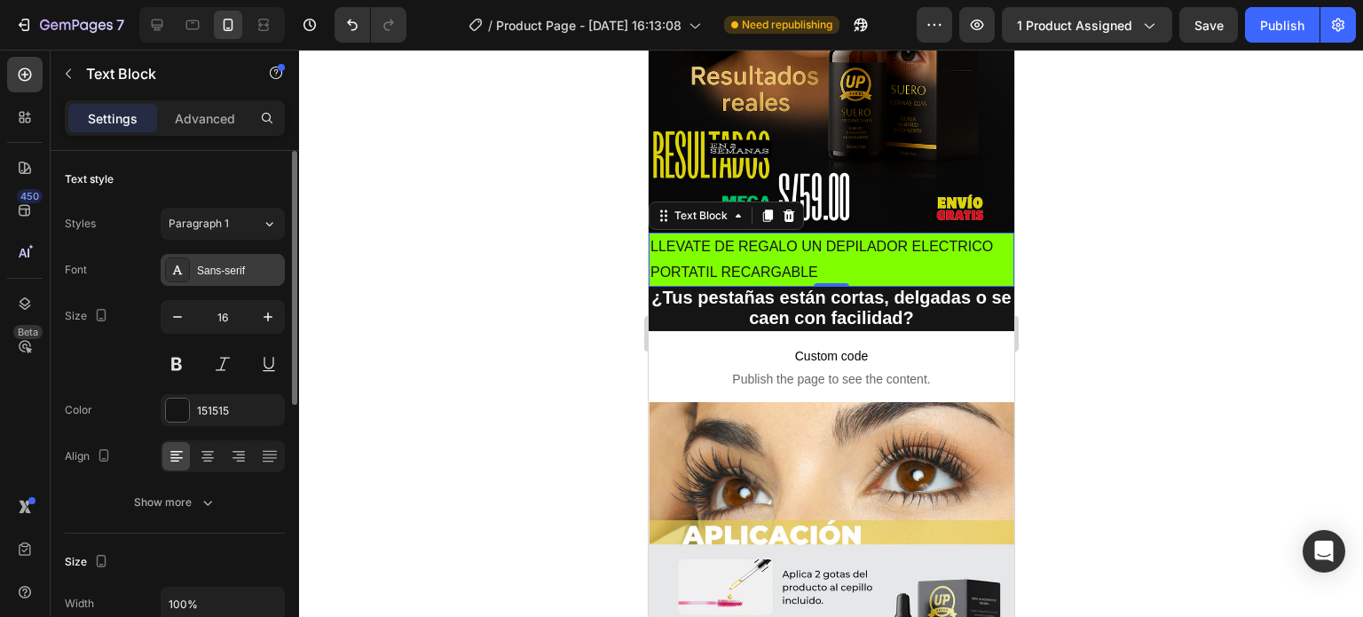
click at [209, 276] on div "Sans-serif" at bounding box center [238, 271] width 83 height 16
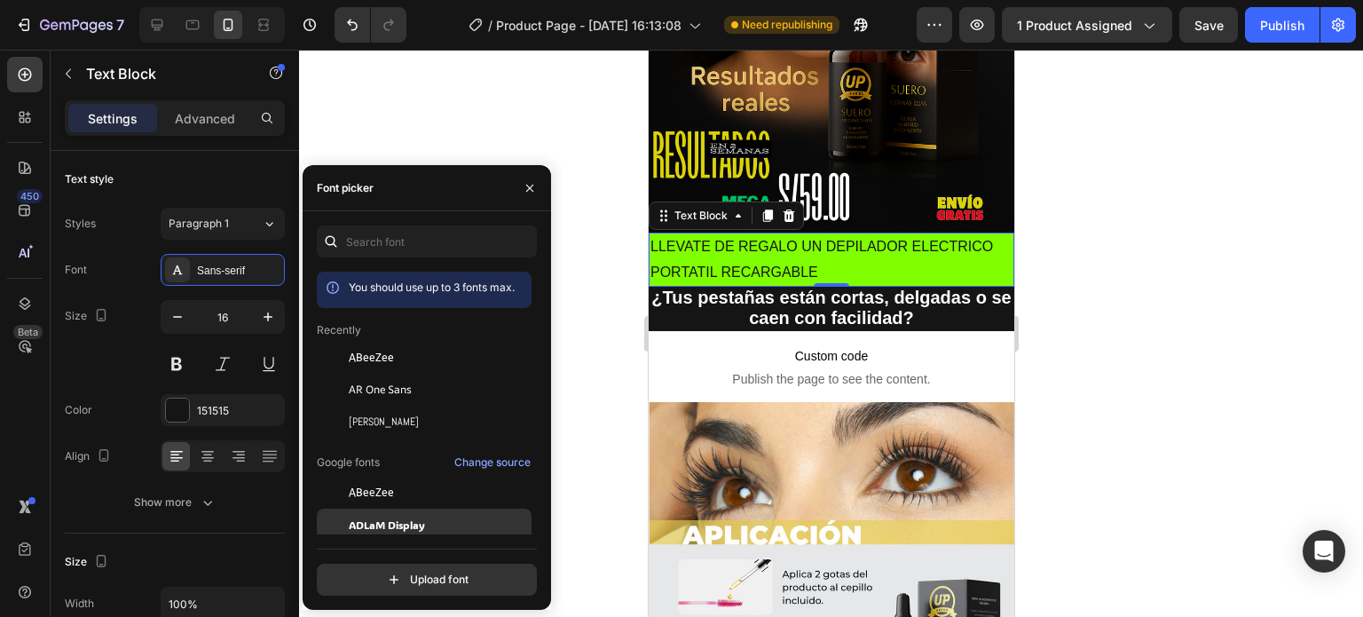
click at [399, 524] on span "ADLaM Display" at bounding box center [387, 524] width 76 height 16
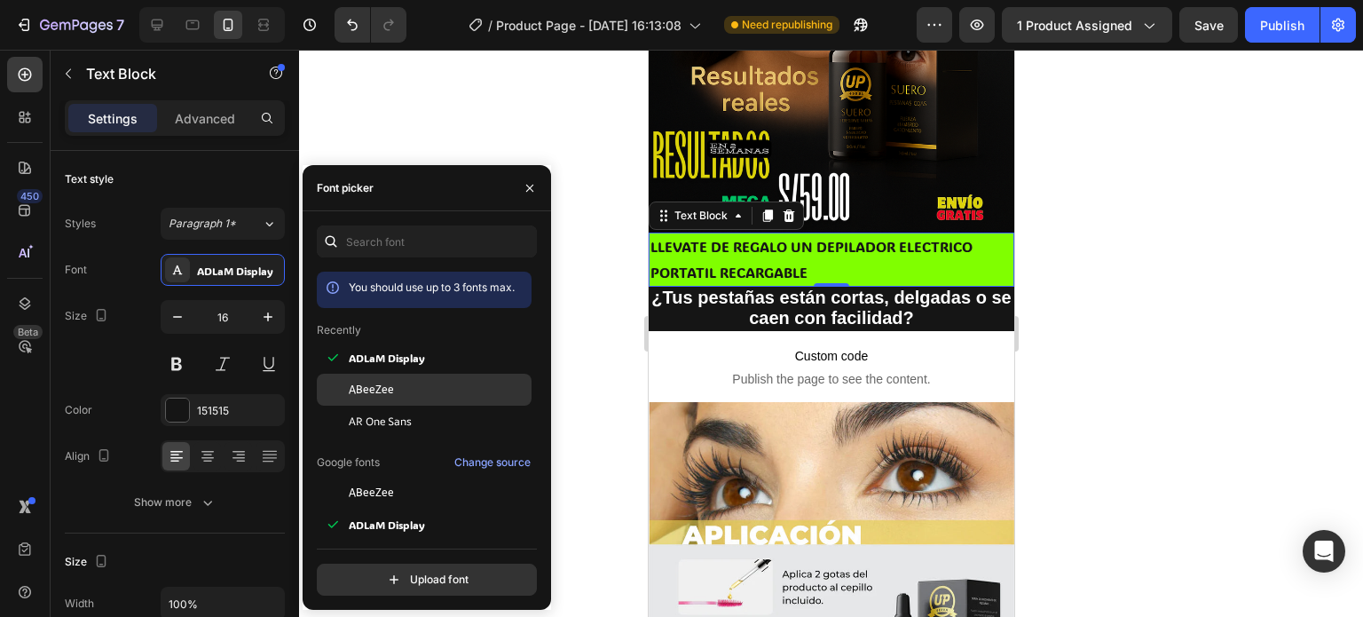
click at [393, 389] on div "ABeeZee" at bounding box center [438, 390] width 179 height 16
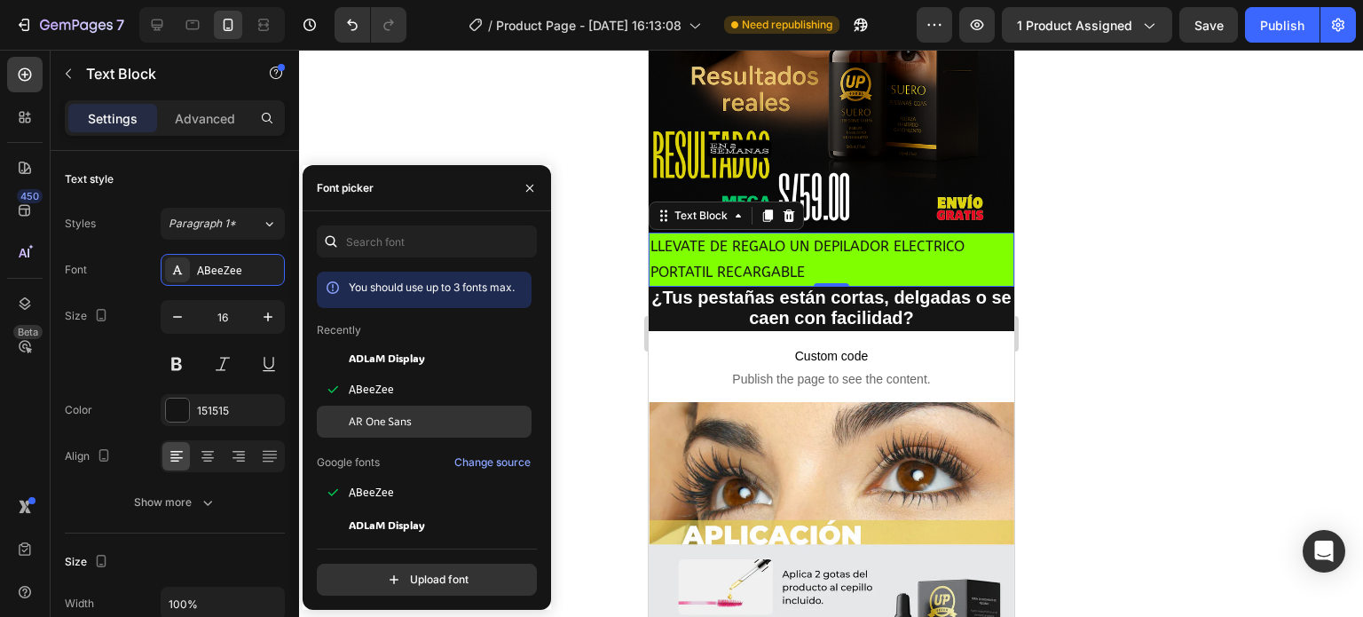
click at [402, 409] on div "AR One Sans" at bounding box center [424, 422] width 215 height 32
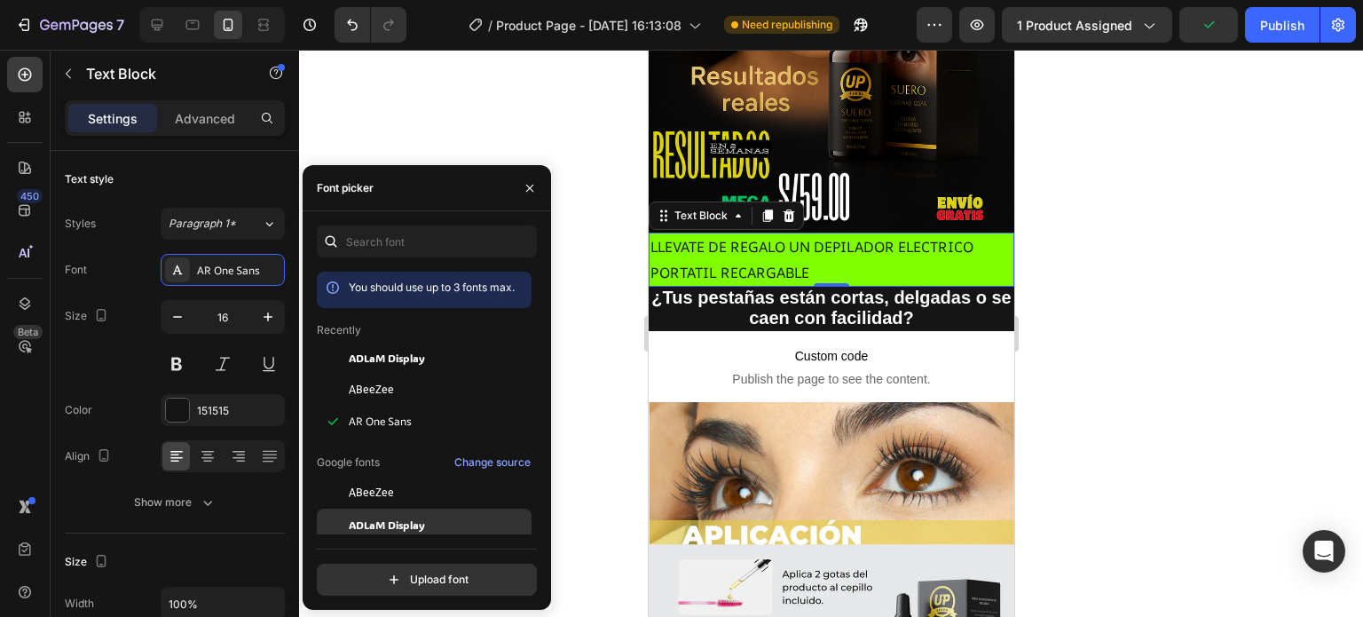
click at [398, 521] on span "ADLaM Display" at bounding box center [387, 524] width 76 height 16
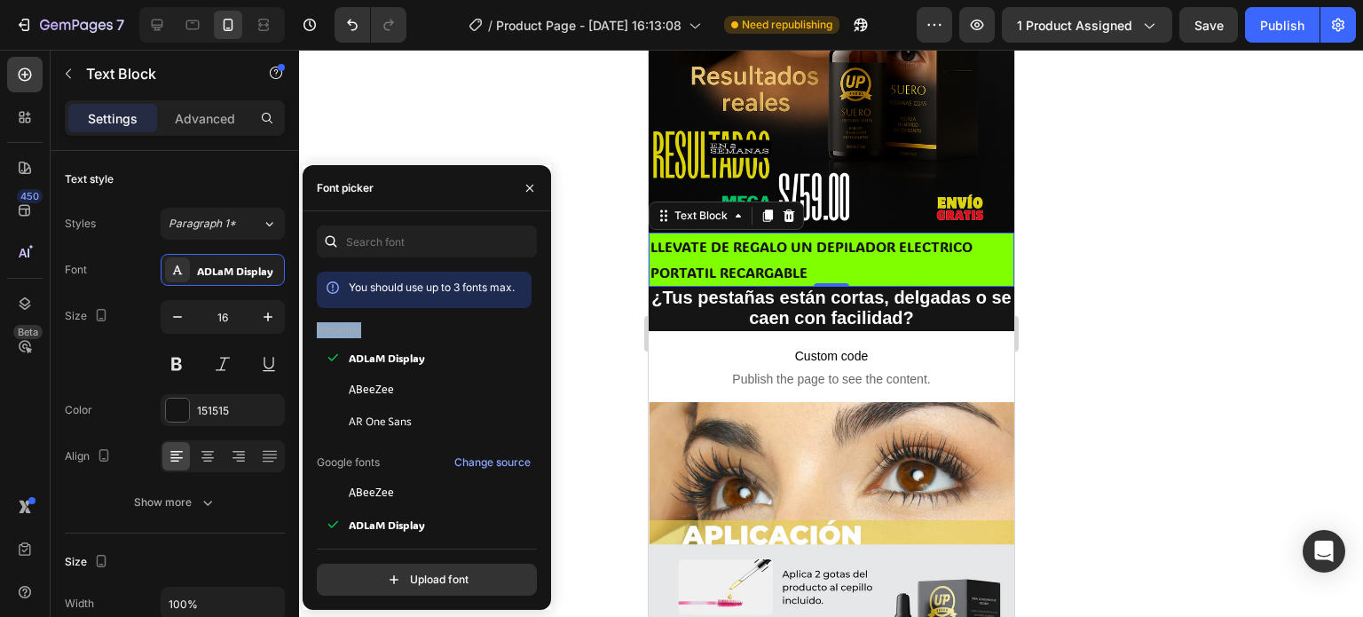
drag, startPoint x: 532, startPoint y: 277, endPoint x: 533, endPoint y: 304, distance: 27.5
click at [533, 311] on div "You should use up to 3 fonts max. Recently [PERSON_NAME] Display ABeeZee AR One…" at bounding box center [427, 425] width 220 height 306
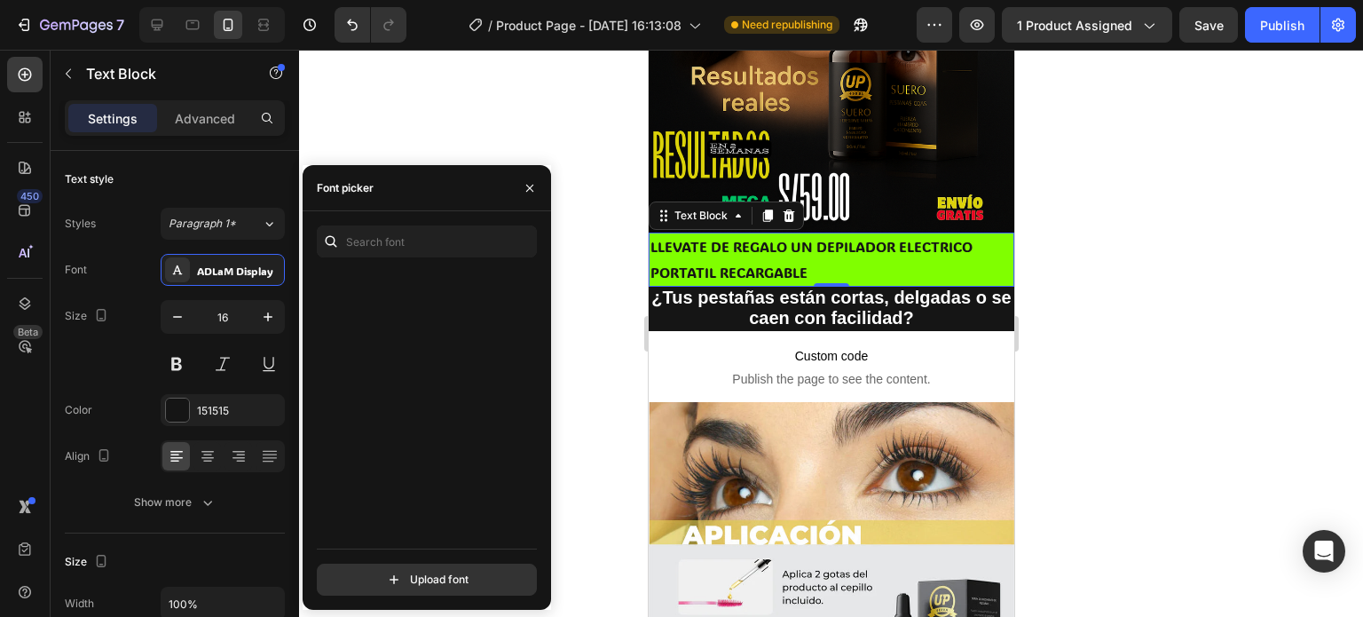
scroll to position [41113, 0]
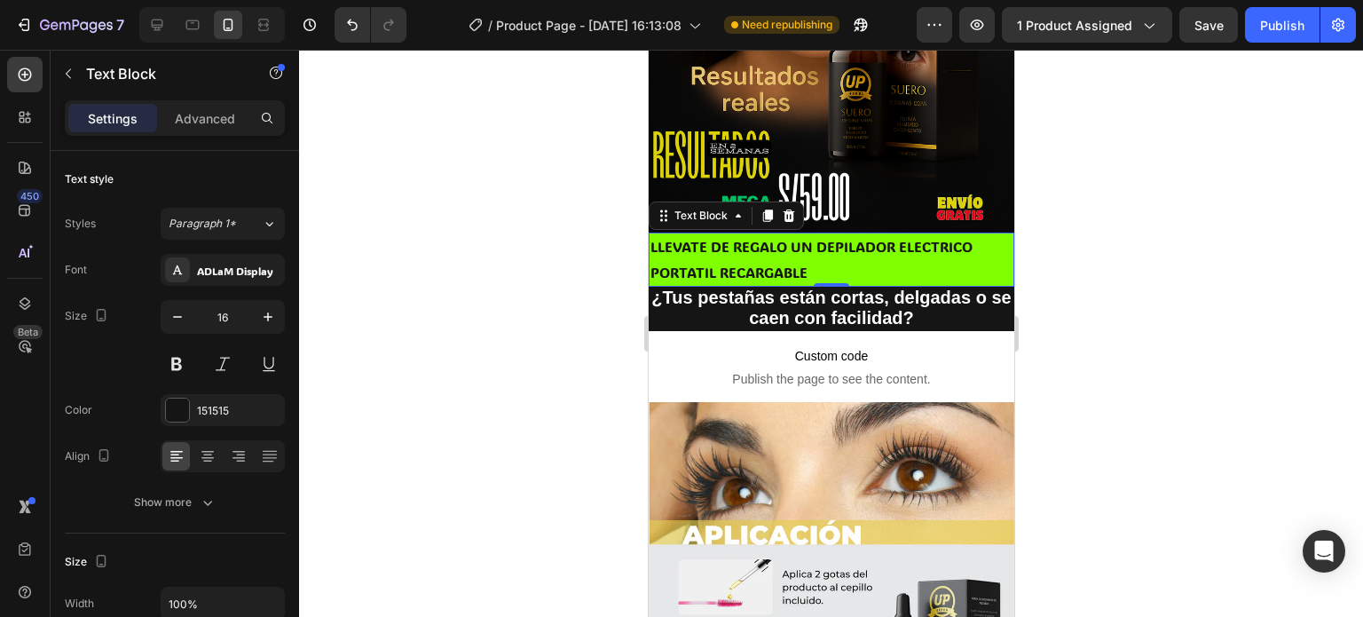
click at [1157, 347] on div at bounding box center [831, 333] width 1064 height 567
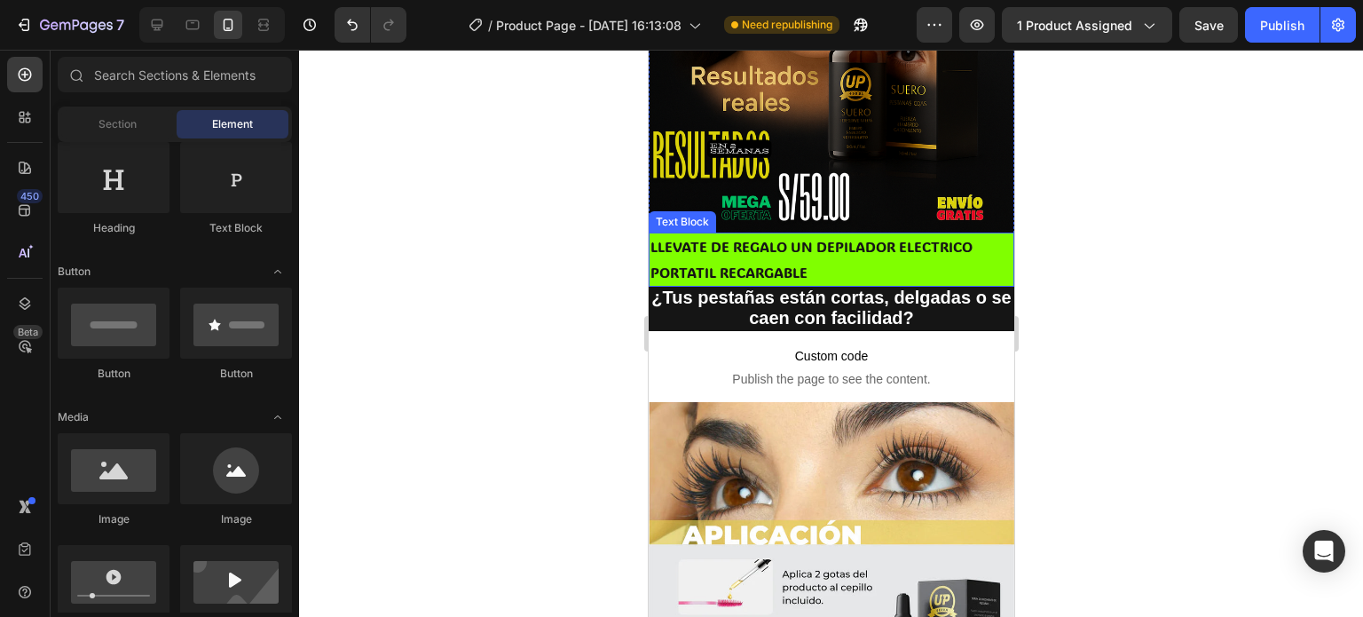
click at [850, 244] on p "LLEVATE DE REGALO UN DEPILADOR ELECTRICO PORTATIL RECARGABLE" at bounding box center [831, 259] width 362 height 51
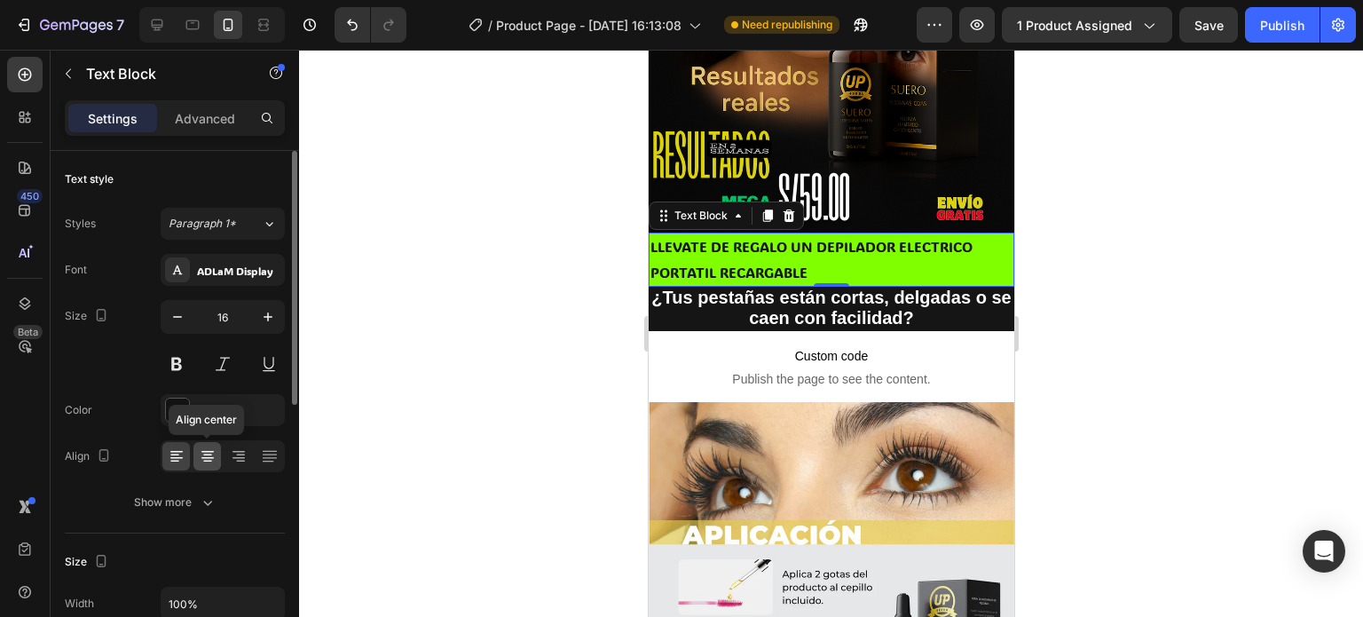
click at [215, 454] on icon at bounding box center [208, 456] width 18 height 18
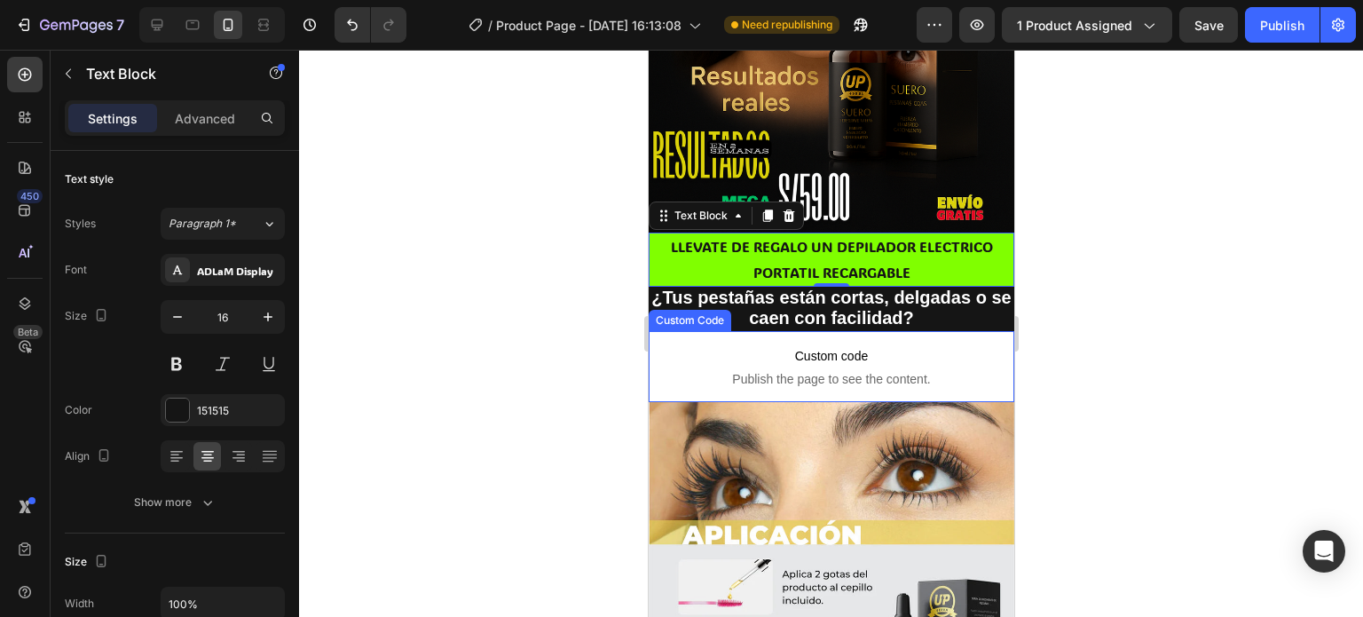
click at [1132, 324] on div at bounding box center [831, 333] width 1064 height 567
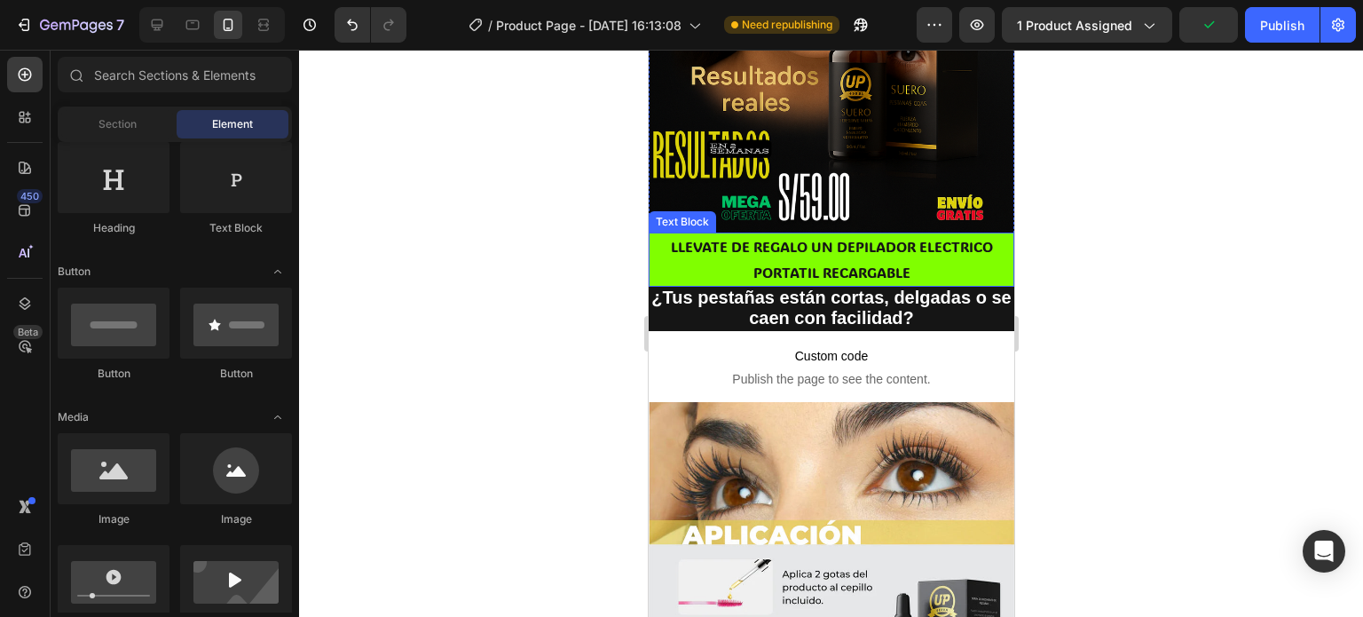
click at [930, 235] on p "LLEVATE DE REGALO UN DEPILADOR ELECTRICO PORTATIL RECARGABLE" at bounding box center [831, 259] width 362 height 51
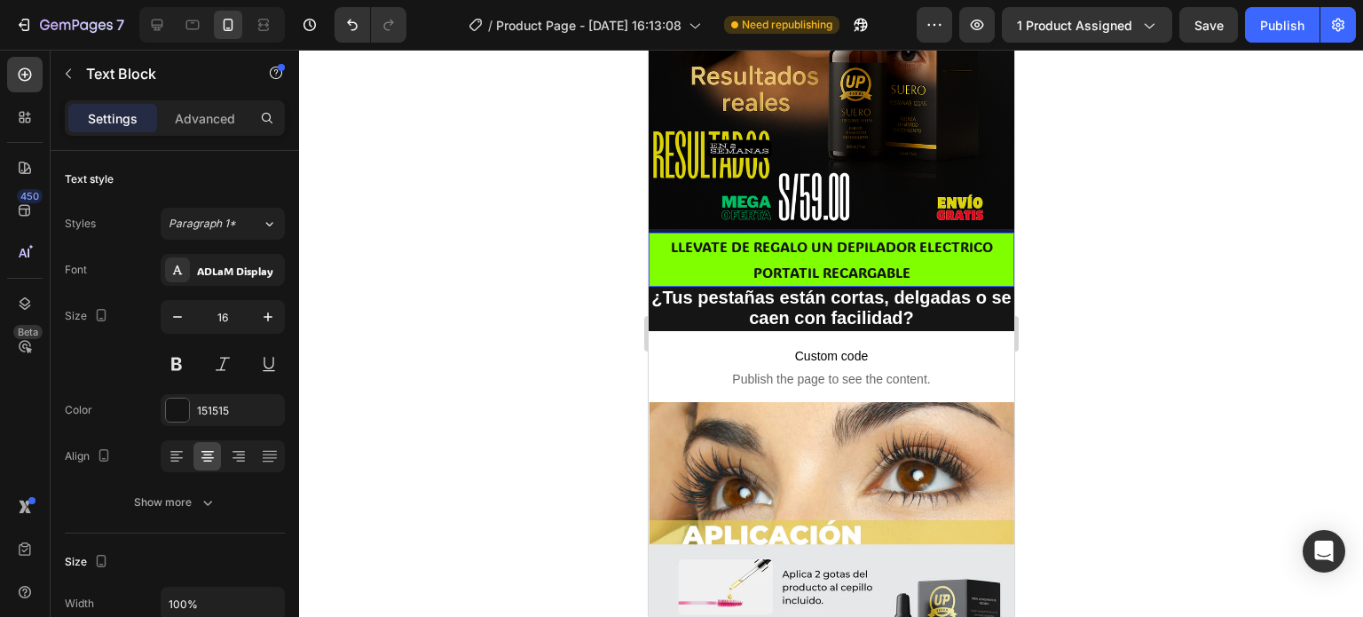
click at [920, 252] on p "LLEVATE DE REGALO UN DEPILADOR ELECTRICO PORTATIL RECARGABLE" at bounding box center [831, 259] width 362 height 51
click at [920, 252] on p "LLEVATE DE REGALO UN DEPILADOR ELECTRICO PORTATIL RECARGABLE GRATIS" at bounding box center [831, 259] width 362 height 51
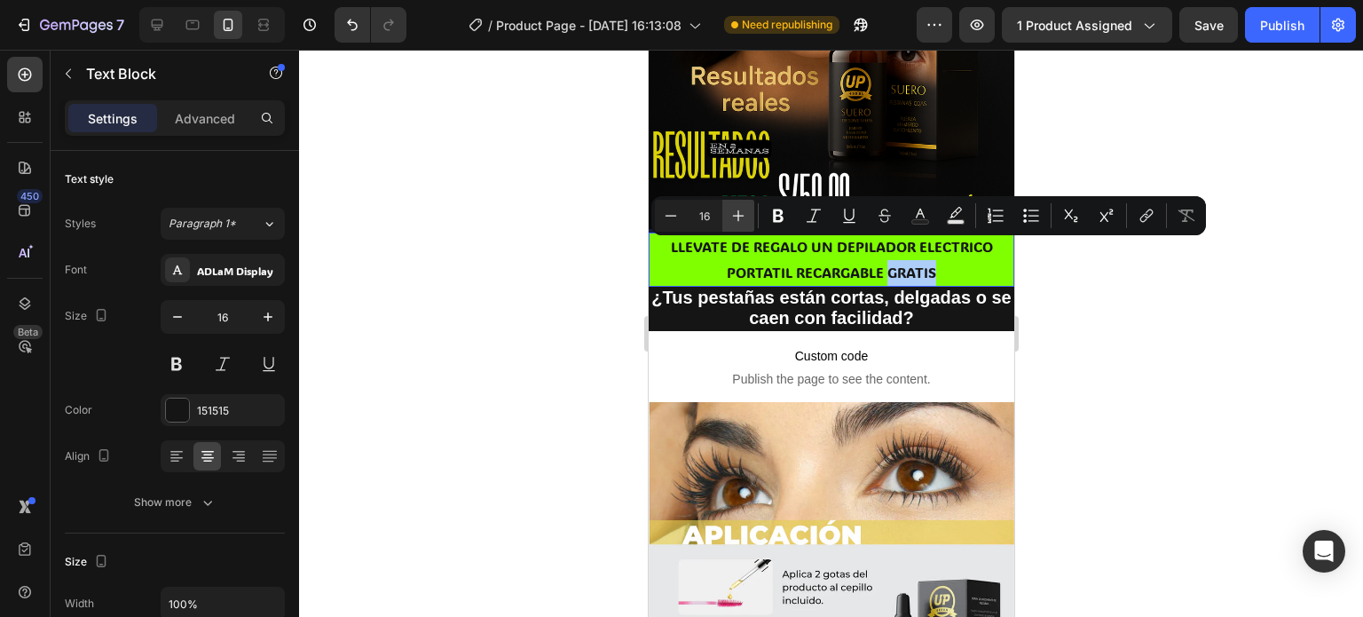
click at [734, 203] on button "Plus" at bounding box center [738, 216] width 32 height 32
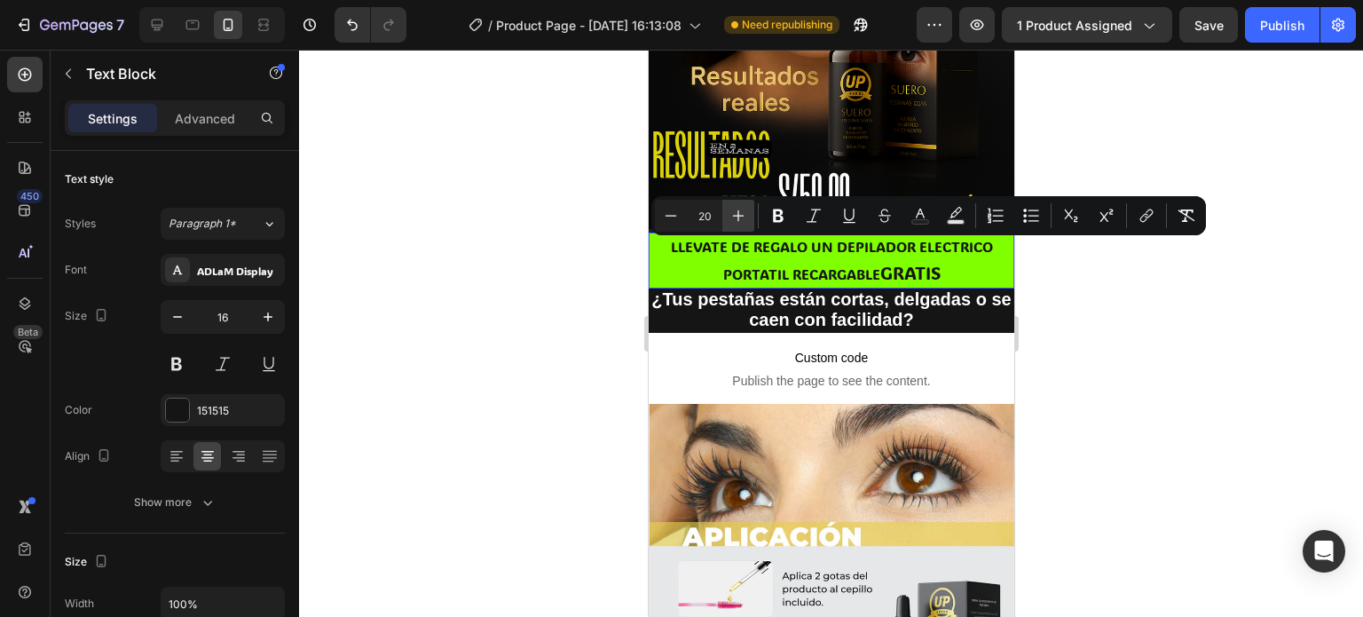
click at [734, 203] on button "Plus" at bounding box center [738, 216] width 32 height 32
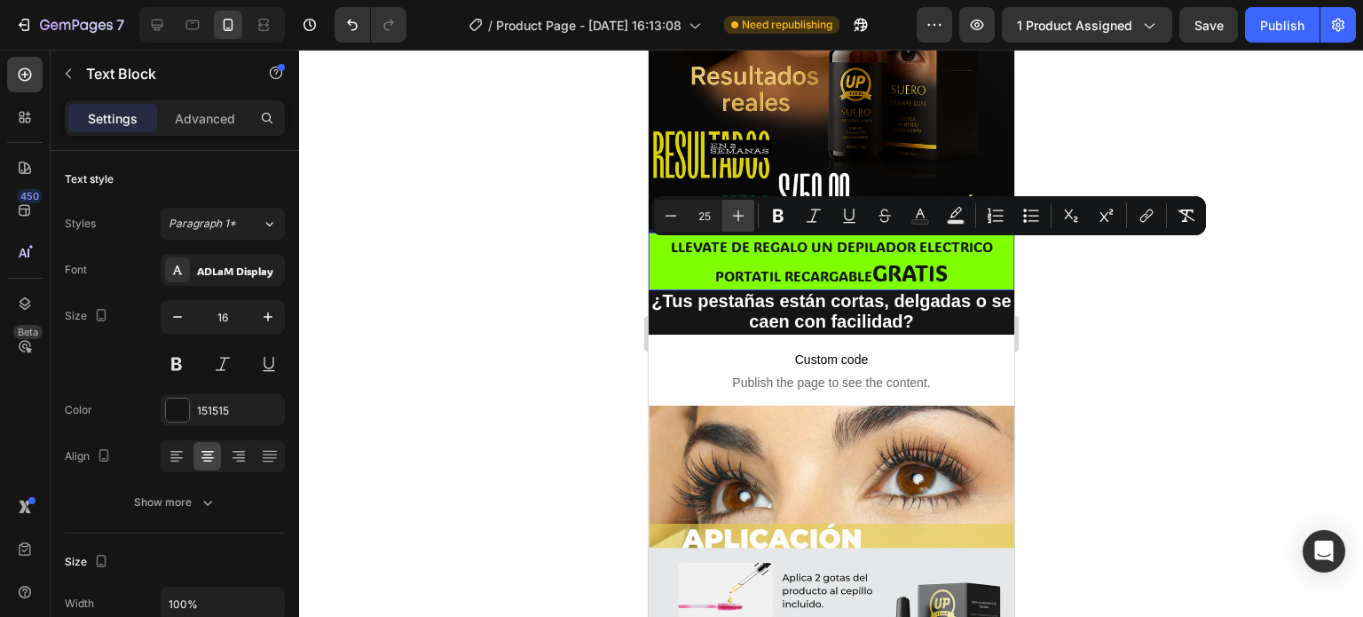
click at [734, 203] on button "Plus" at bounding box center [738, 216] width 32 height 32
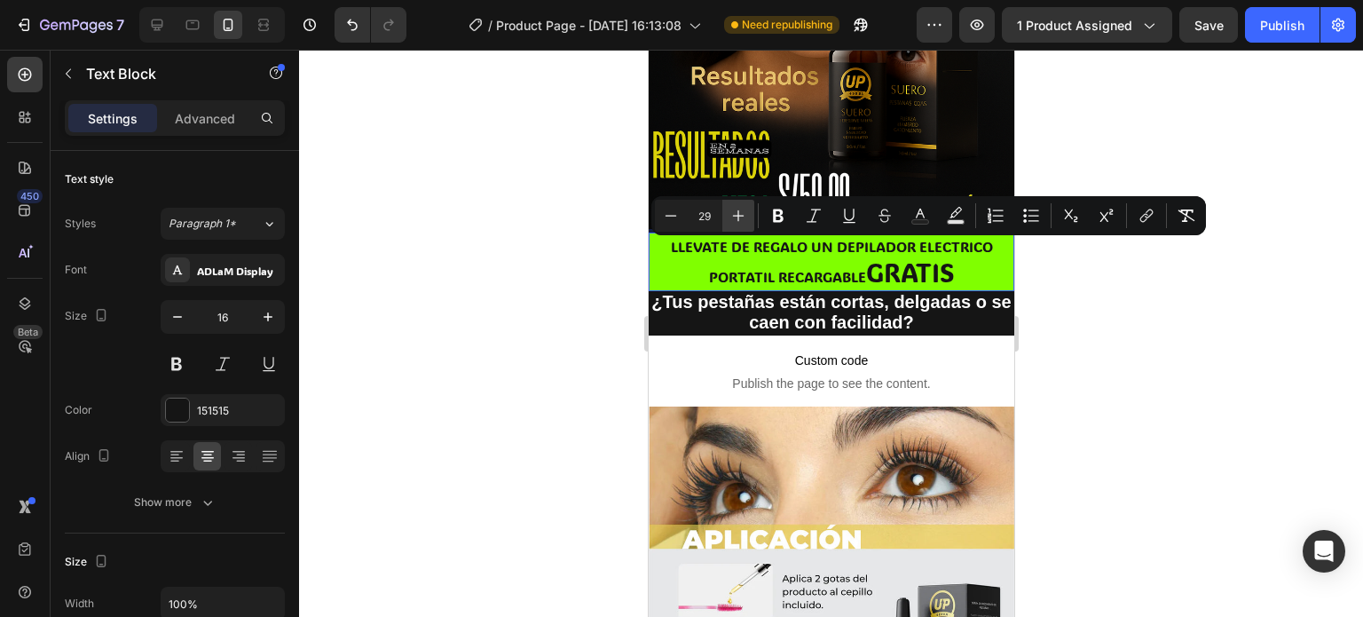
type input "30"
click at [1129, 315] on div at bounding box center [831, 333] width 1064 height 567
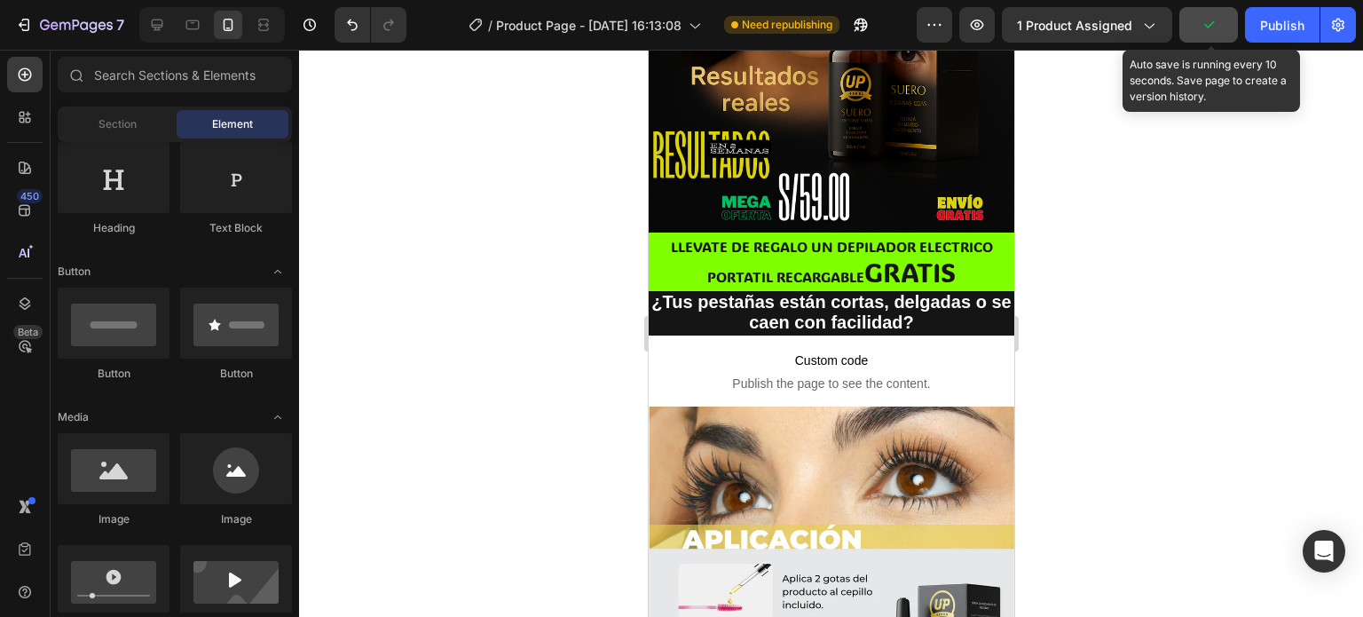
click at [1206, 38] on button "button" at bounding box center [1208, 24] width 59 height 35
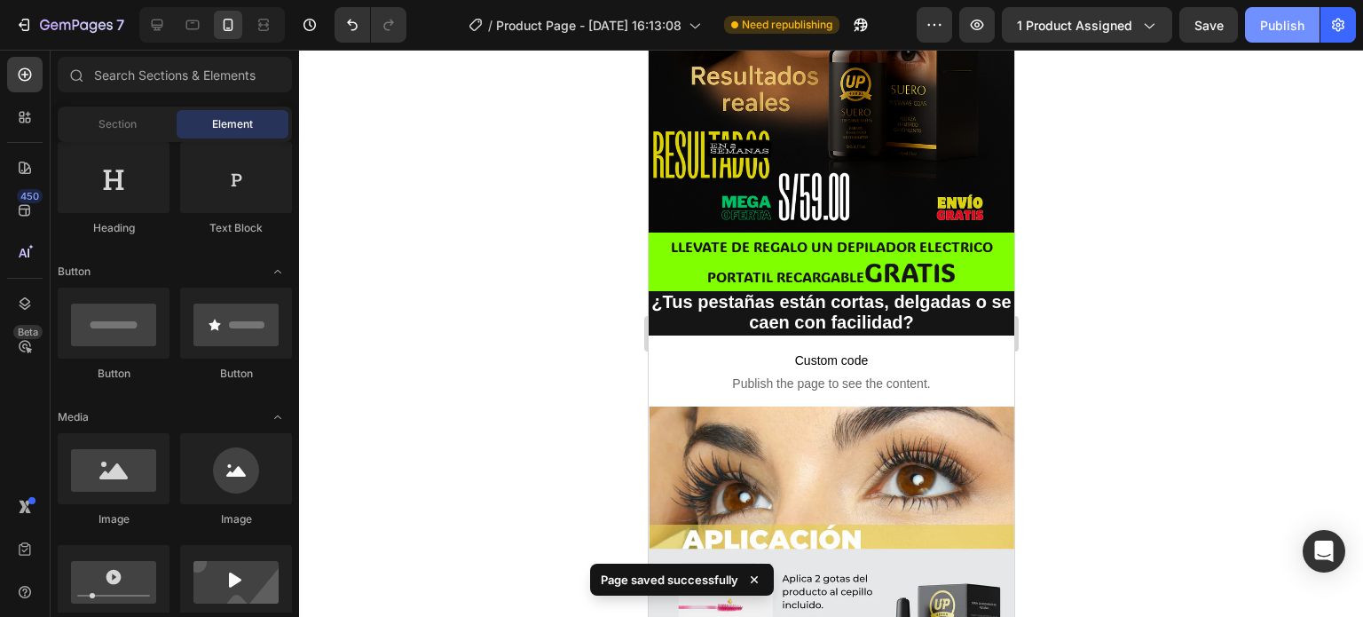
click at [1272, 27] on div "Publish" at bounding box center [1282, 25] width 44 height 19
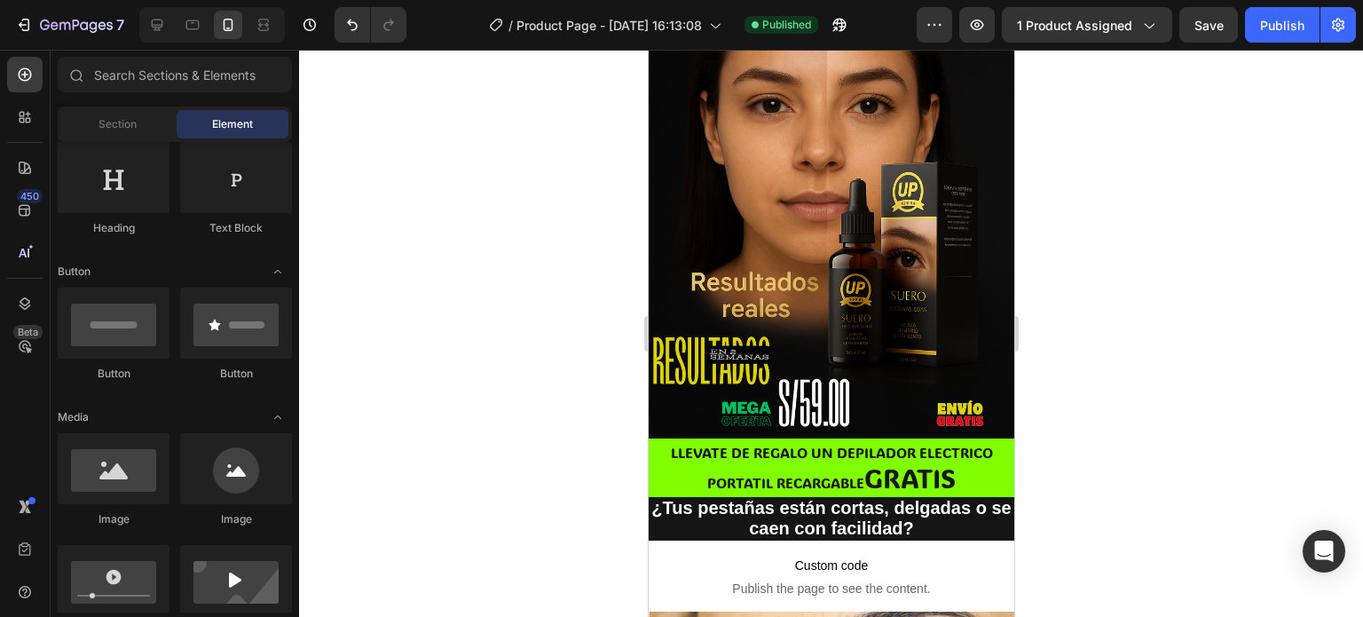
scroll to position [274, 0]
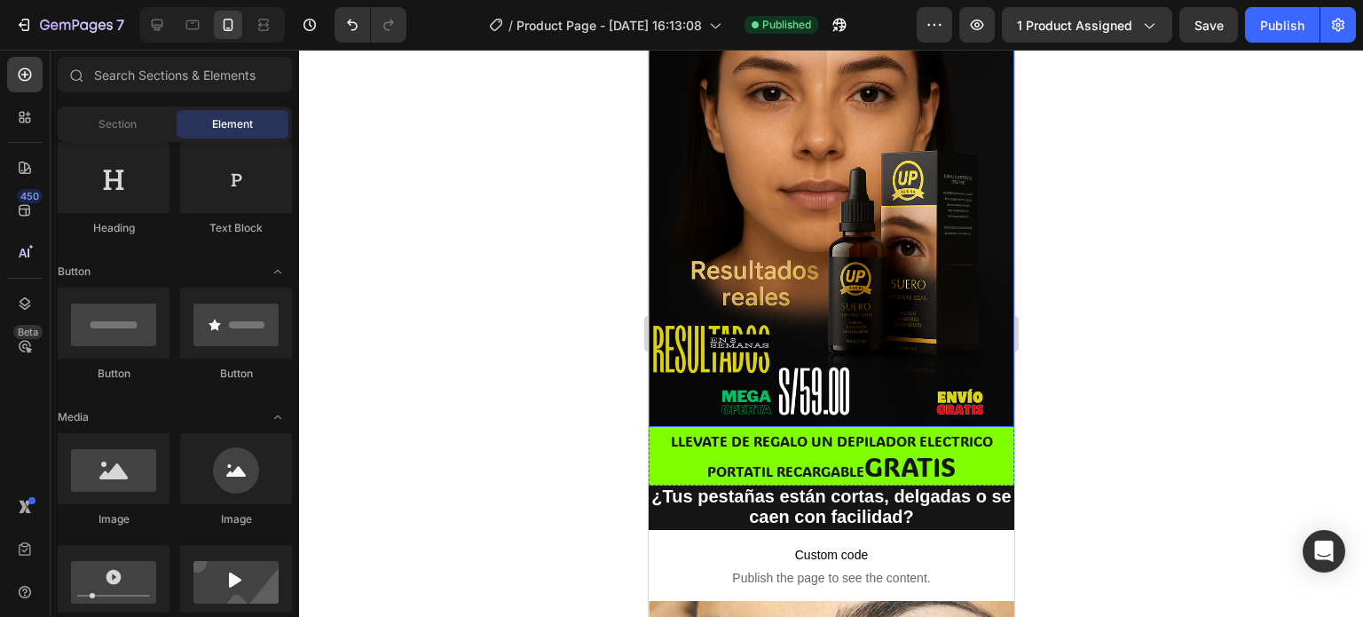
click at [756, 180] on img at bounding box center [831, 152] width 366 height 548
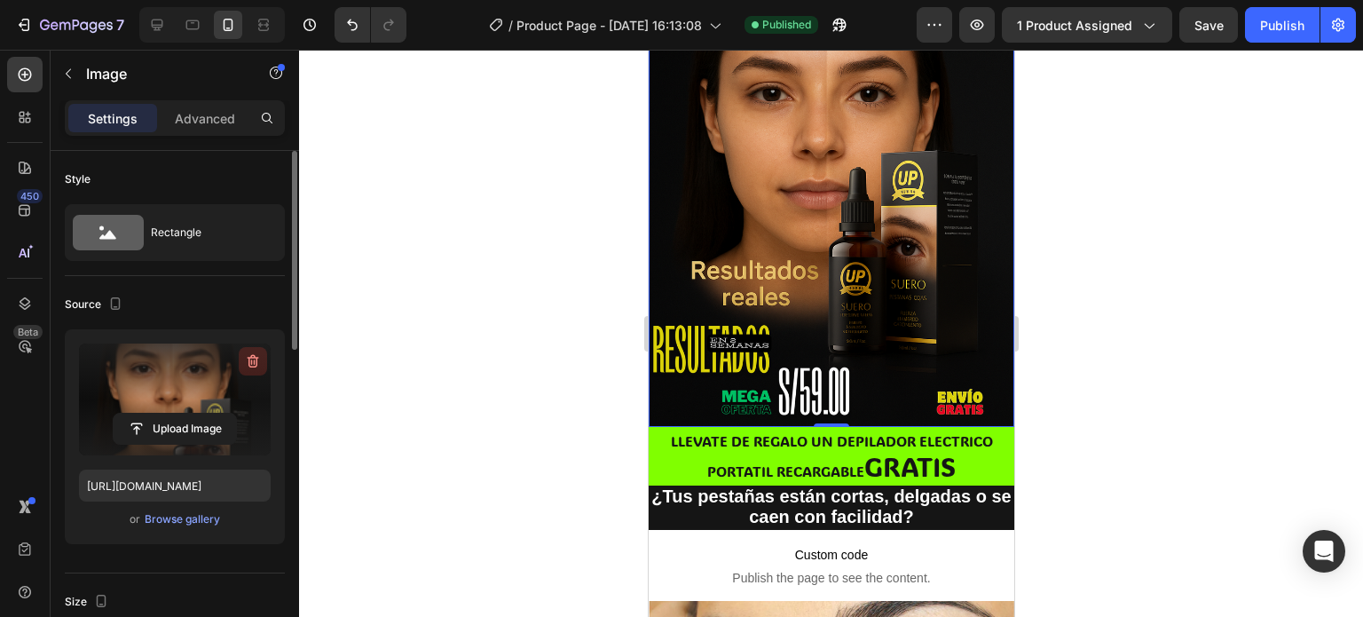
click at [248, 368] on icon "button" at bounding box center [253, 361] width 18 height 18
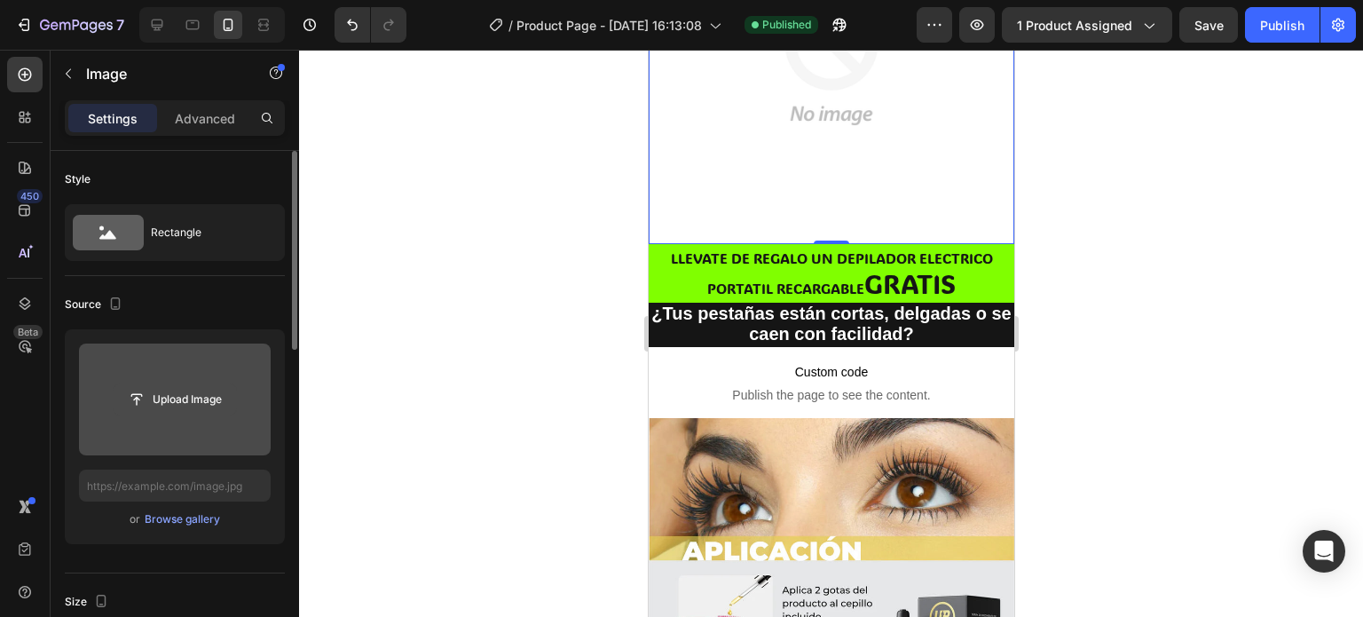
click at [201, 397] on input "file" at bounding box center [175, 399] width 122 height 30
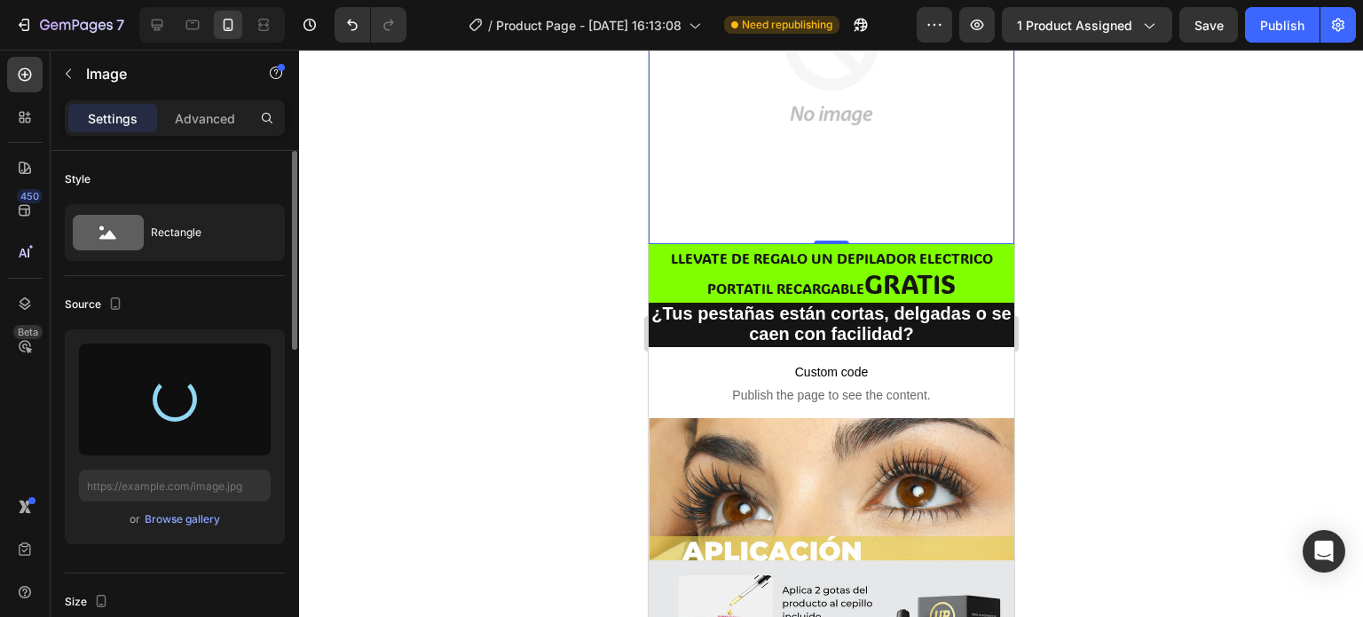
type input "[URL][DOMAIN_NAME]"
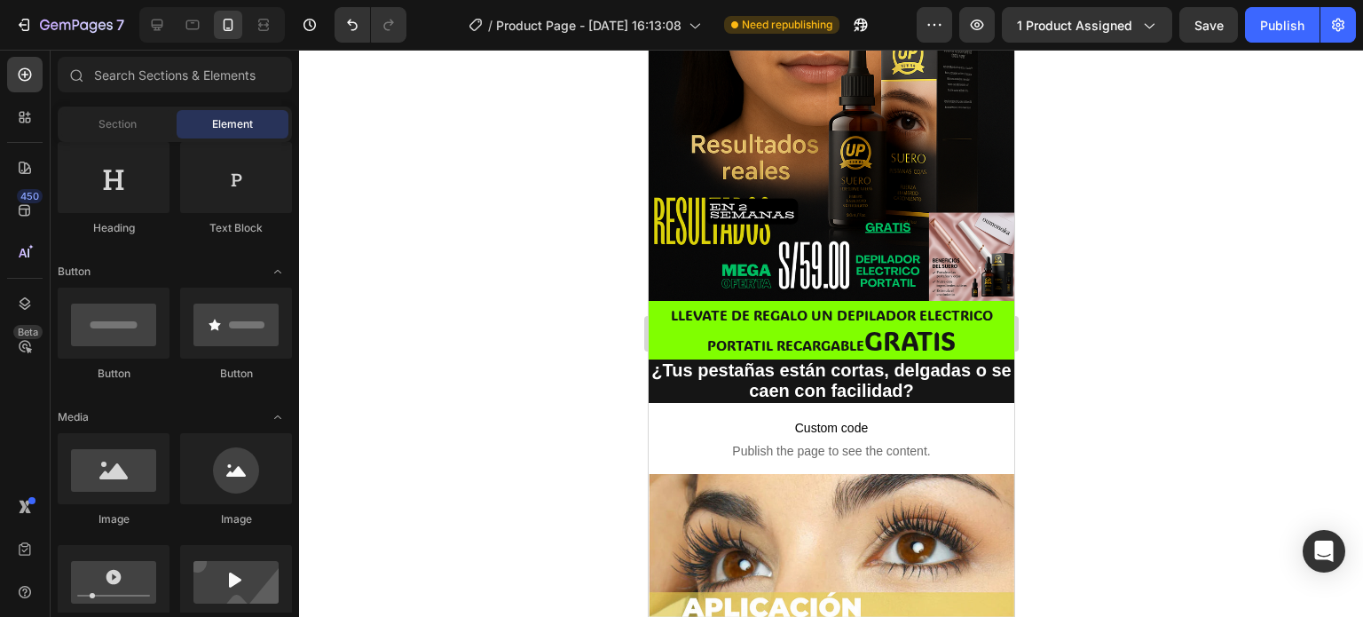
scroll to position [436, 0]
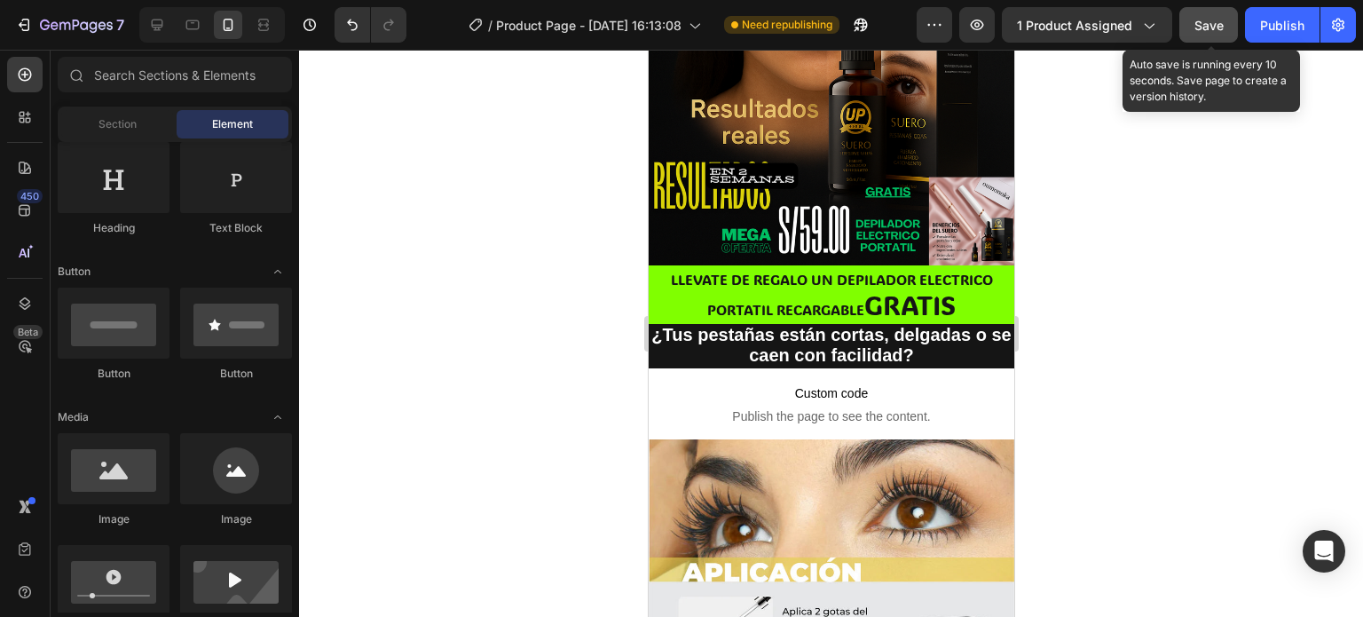
click at [1218, 22] on span "Save" at bounding box center [1208, 25] width 29 height 15
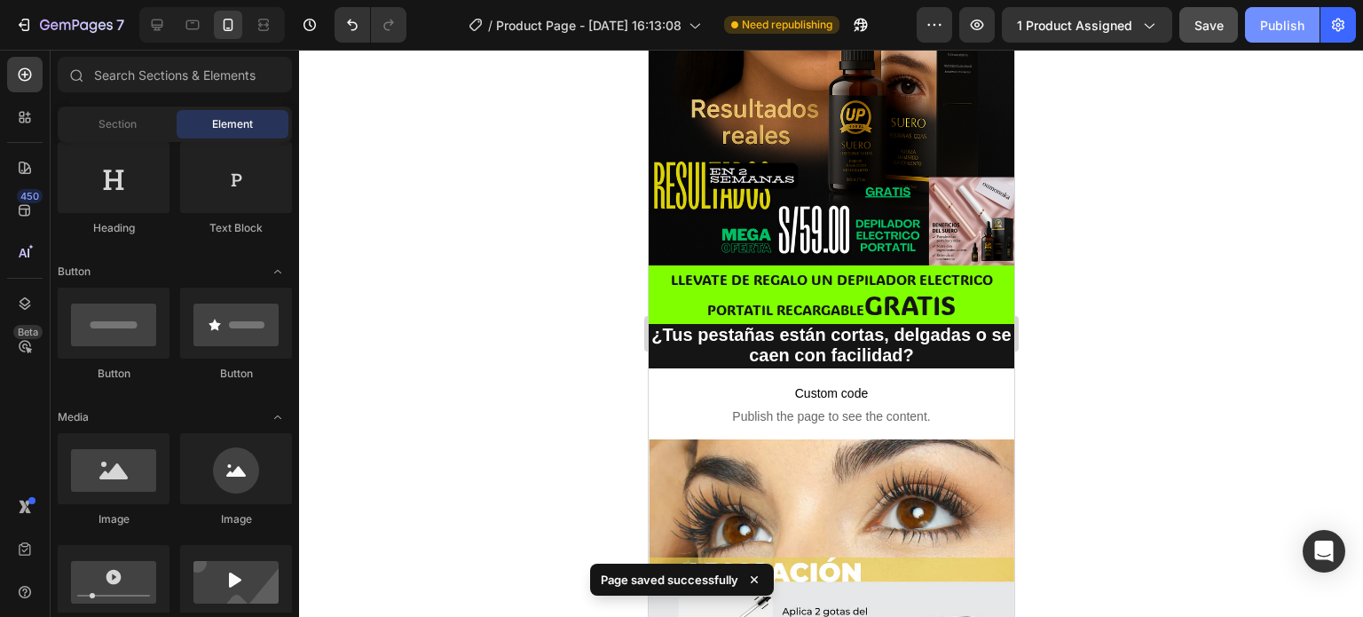
click at [1275, 24] on div "Publish" at bounding box center [1282, 25] width 44 height 19
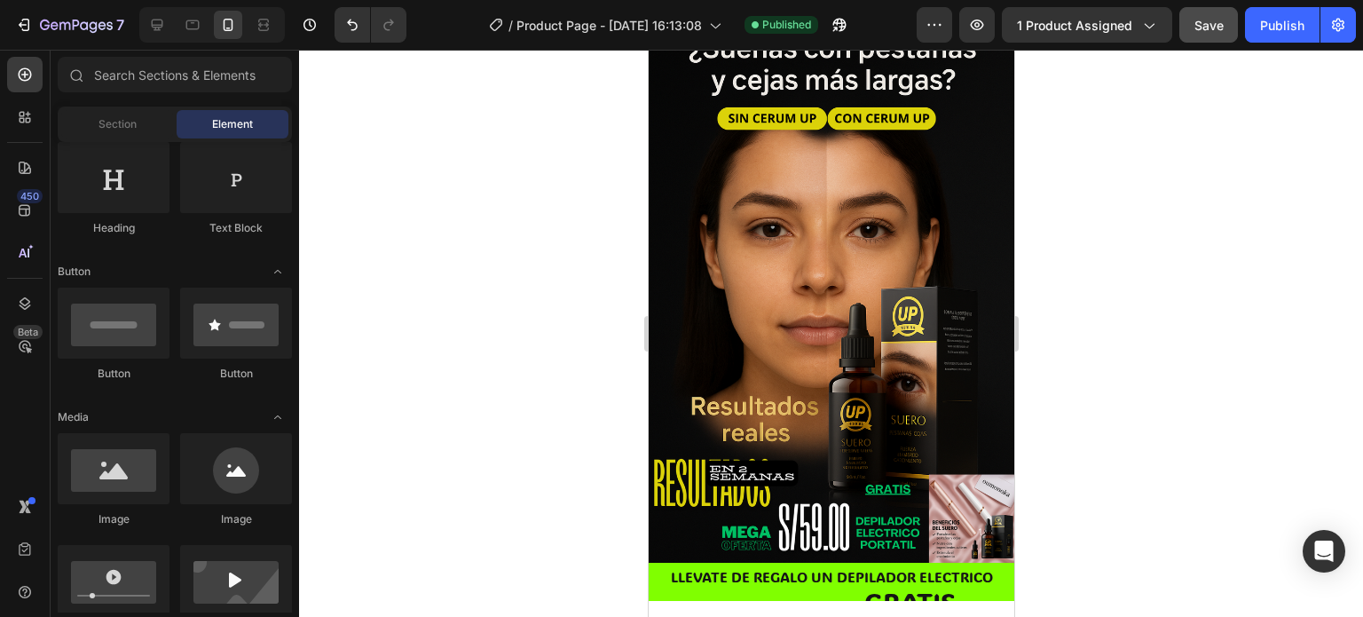
scroll to position [0, 0]
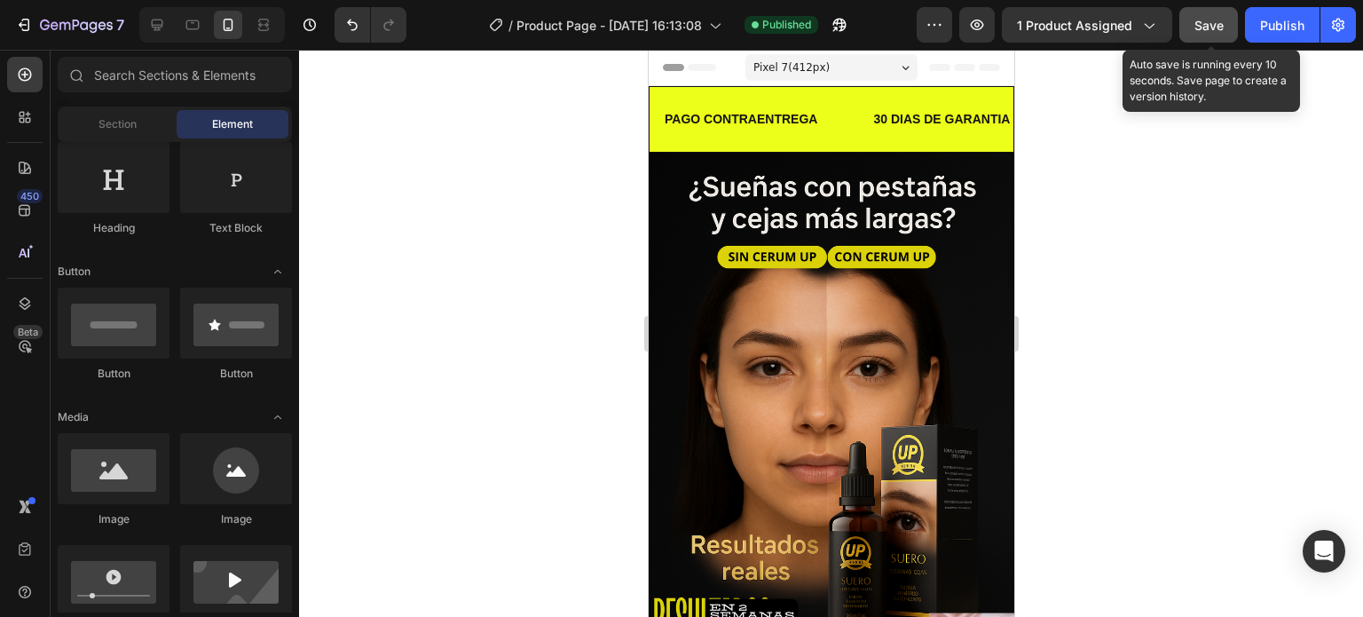
click at [1194, 26] on span "Save" at bounding box center [1208, 25] width 29 height 15
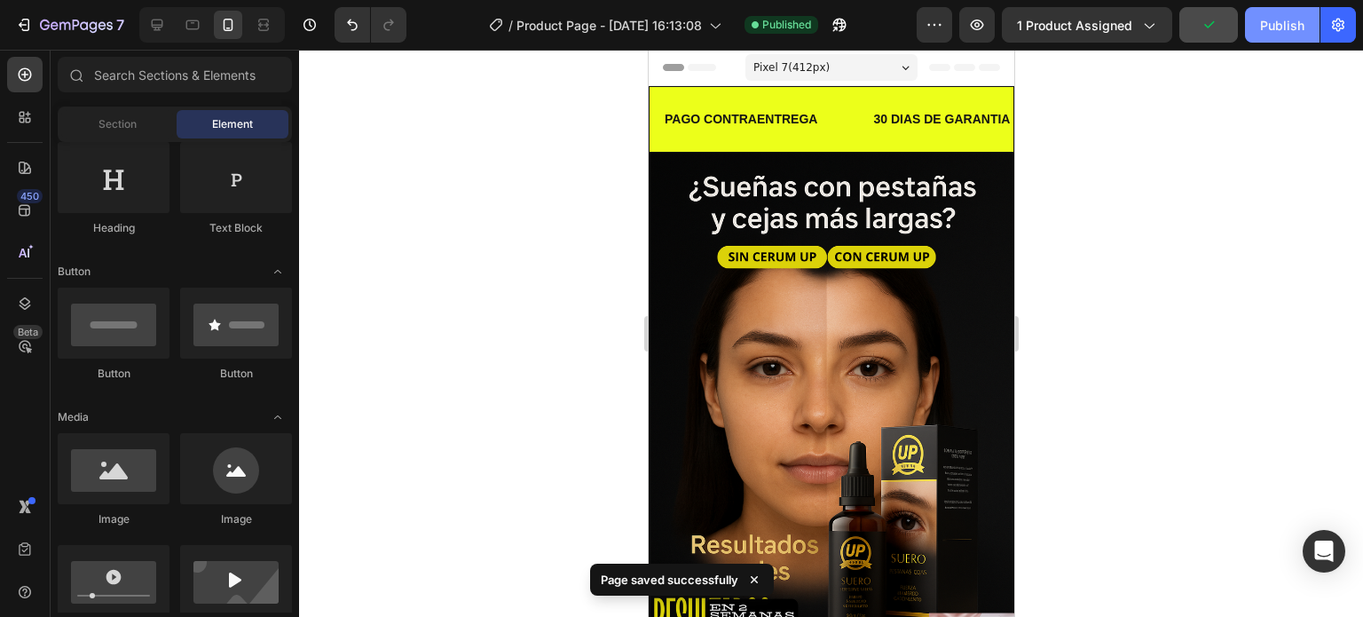
click at [1271, 32] on div "Publish" at bounding box center [1282, 25] width 44 height 19
